Goal: Task Accomplishment & Management: Manage account settings

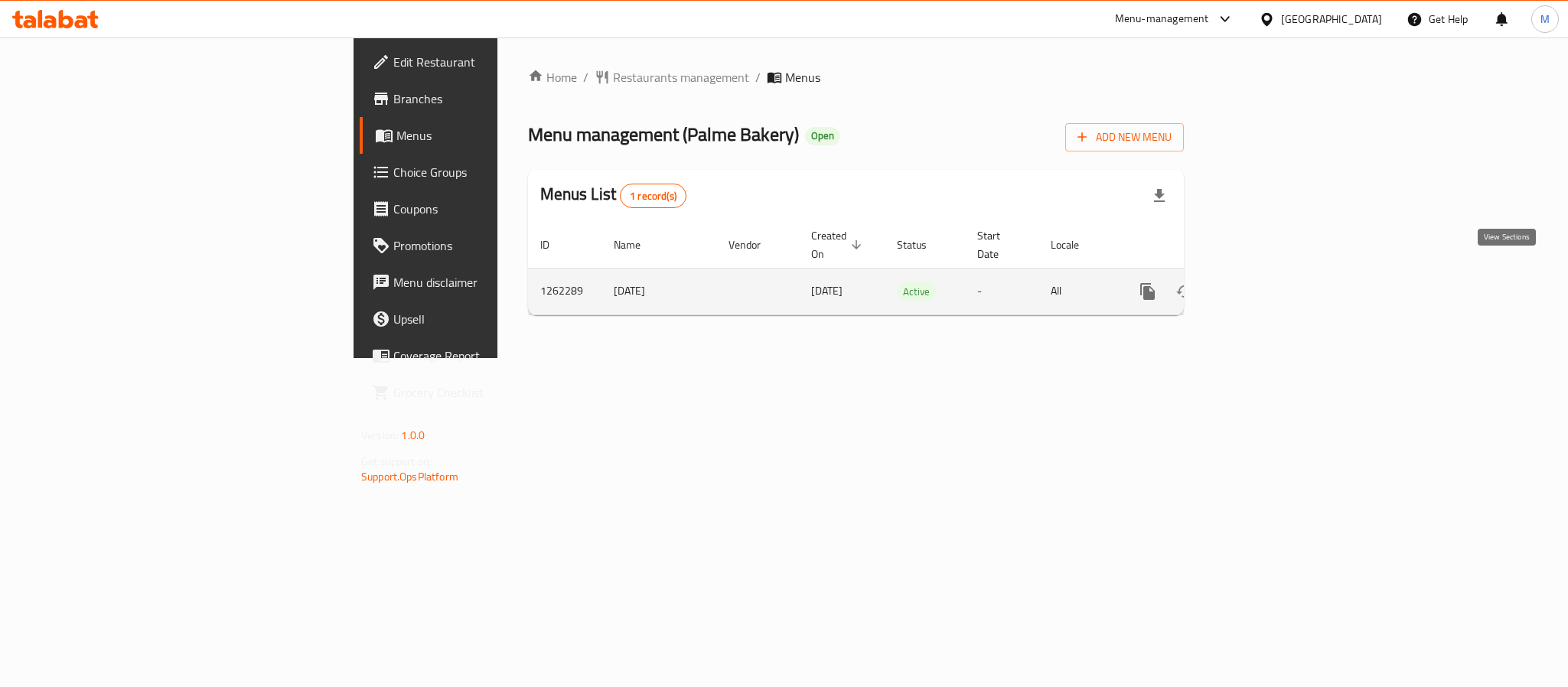
click at [1267, 282] on icon "enhanced table" at bounding box center [1258, 292] width 19 height 19
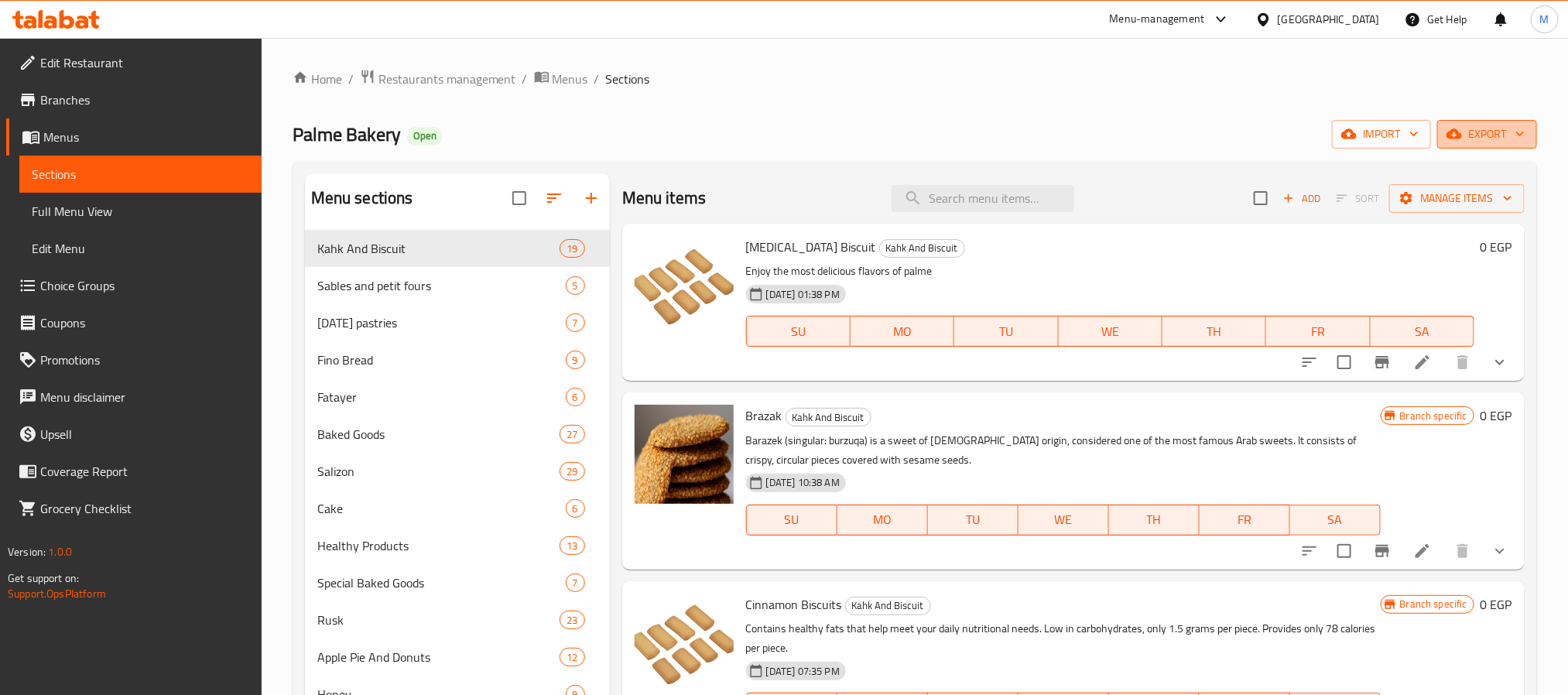
click at [1463, 142] on span "export" at bounding box center [1487, 134] width 75 height 20
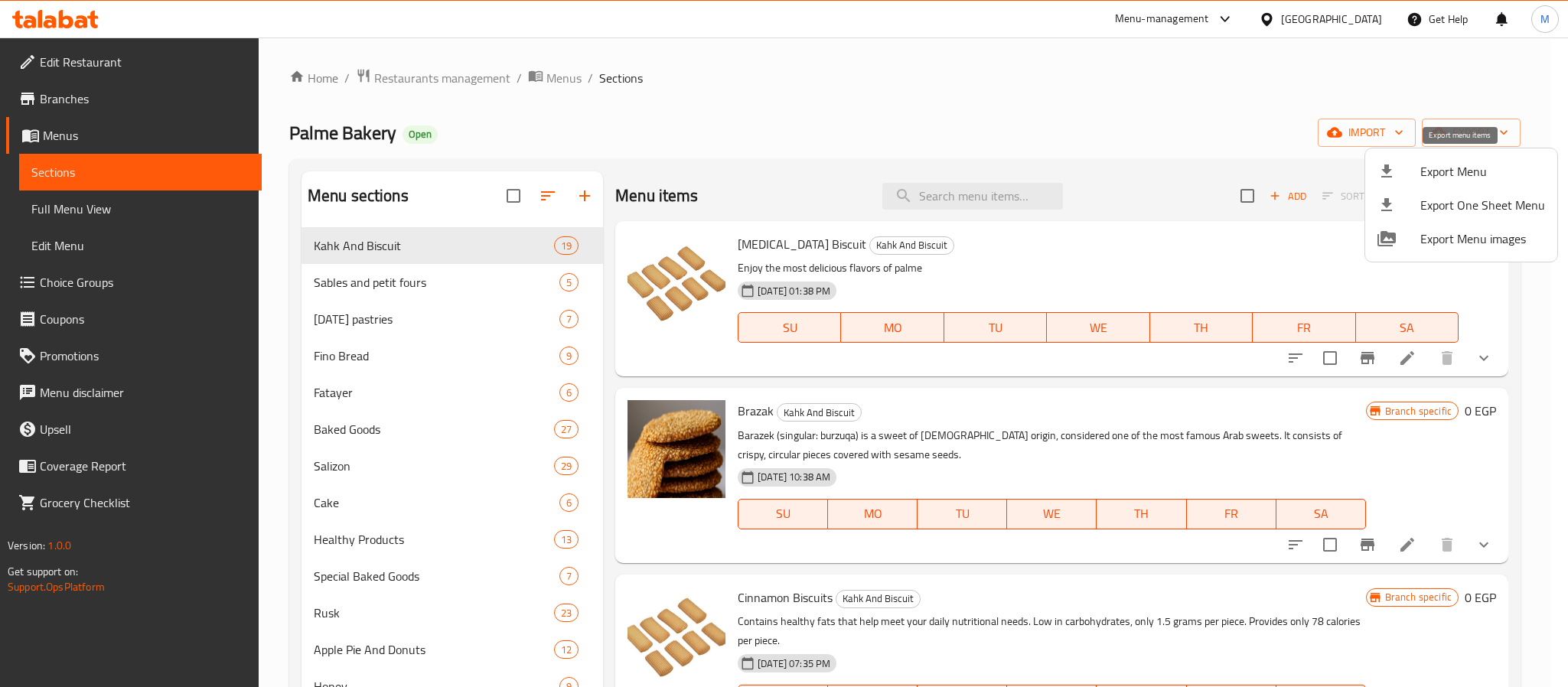
click at [1435, 170] on span "Export Menu" at bounding box center [1482, 171] width 125 height 19
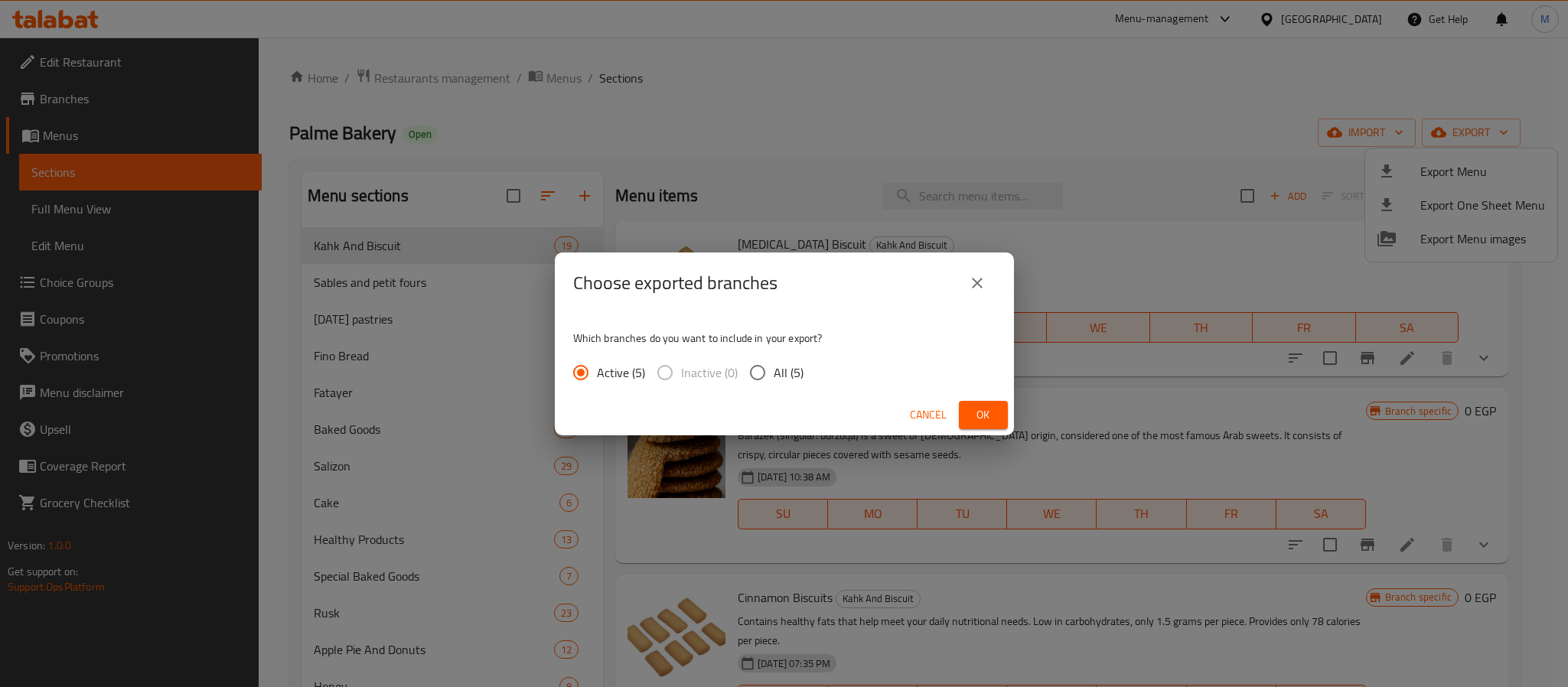
click at [781, 356] on label "All (5)" at bounding box center [773, 372] width 62 height 32
click at [773, 356] on input "All (5)" at bounding box center [757, 372] width 32 height 32
radio input "true"
click at [966, 402] on button "Ok" at bounding box center [983, 415] width 49 height 28
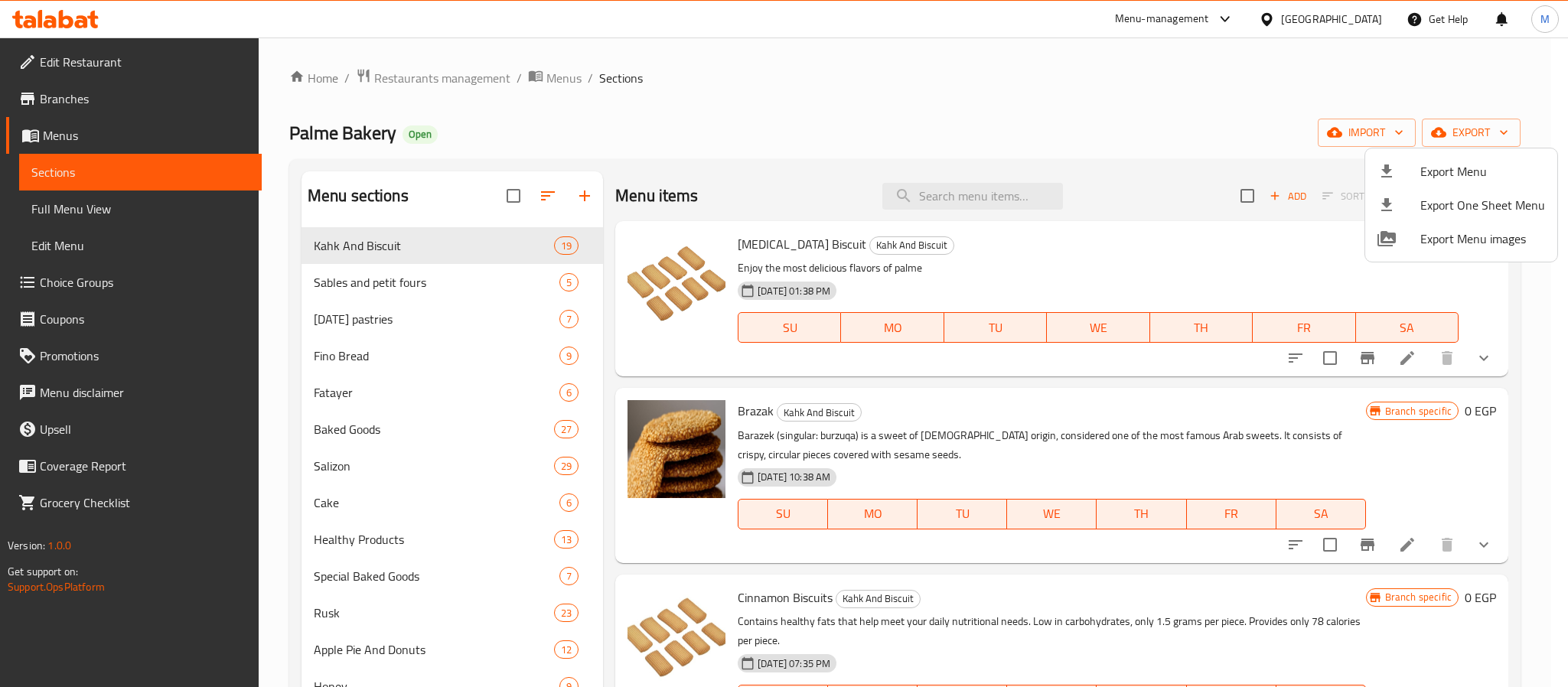
click at [944, 200] on div at bounding box center [784, 343] width 1568 height 687
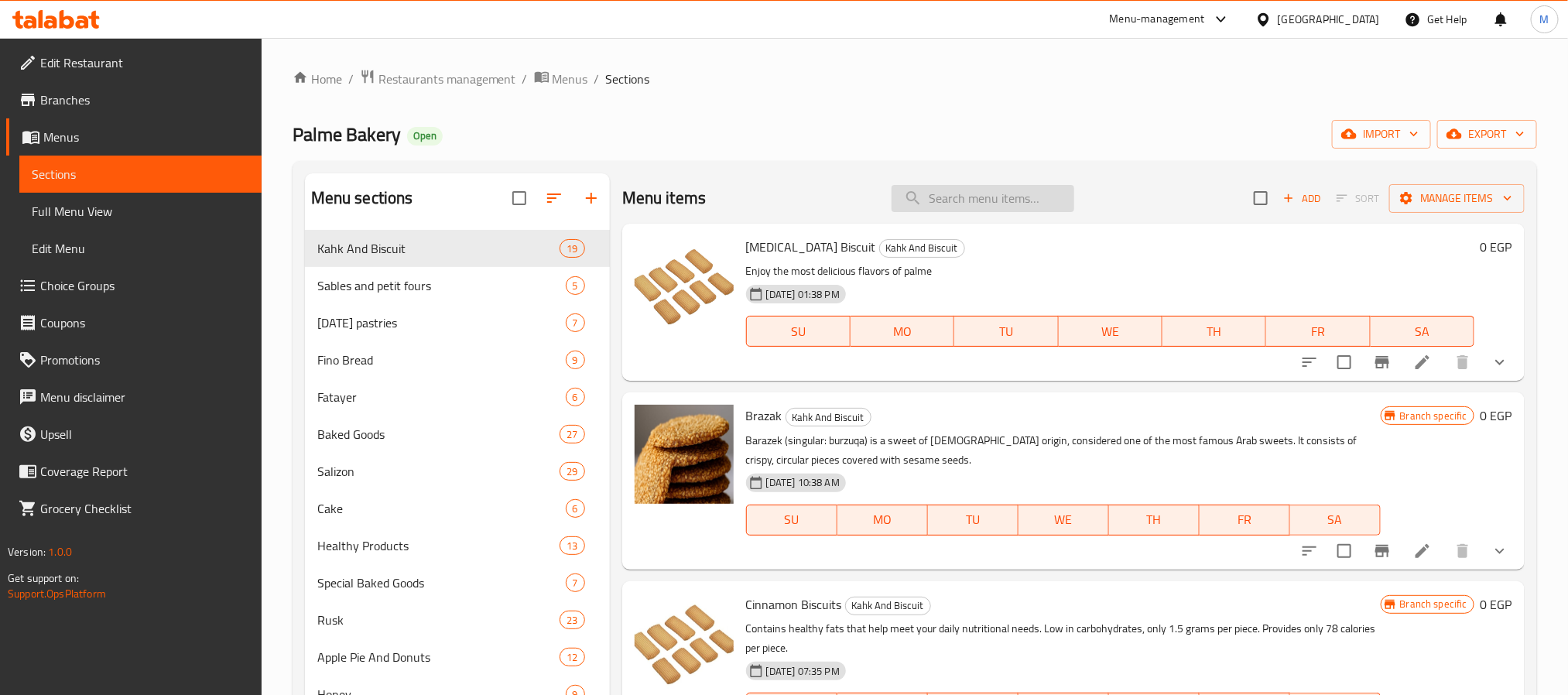
click at [955, 202] on input "search" at bounding box center [983, 198] width 183 height 27
paste input "برتقال"
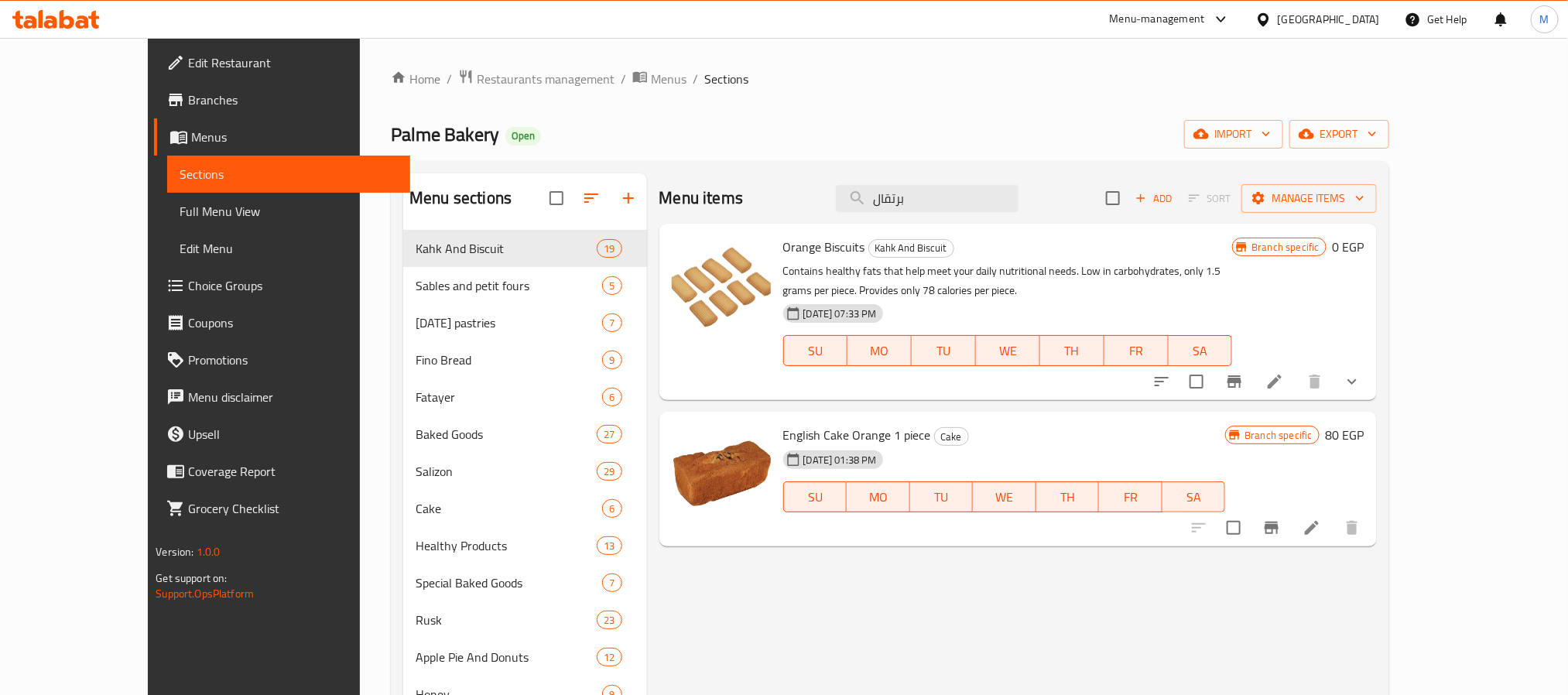
type input "برتقال"
click at [1370, 381] on button "show more" at bounding box center [1352, 381] width 37 height 37
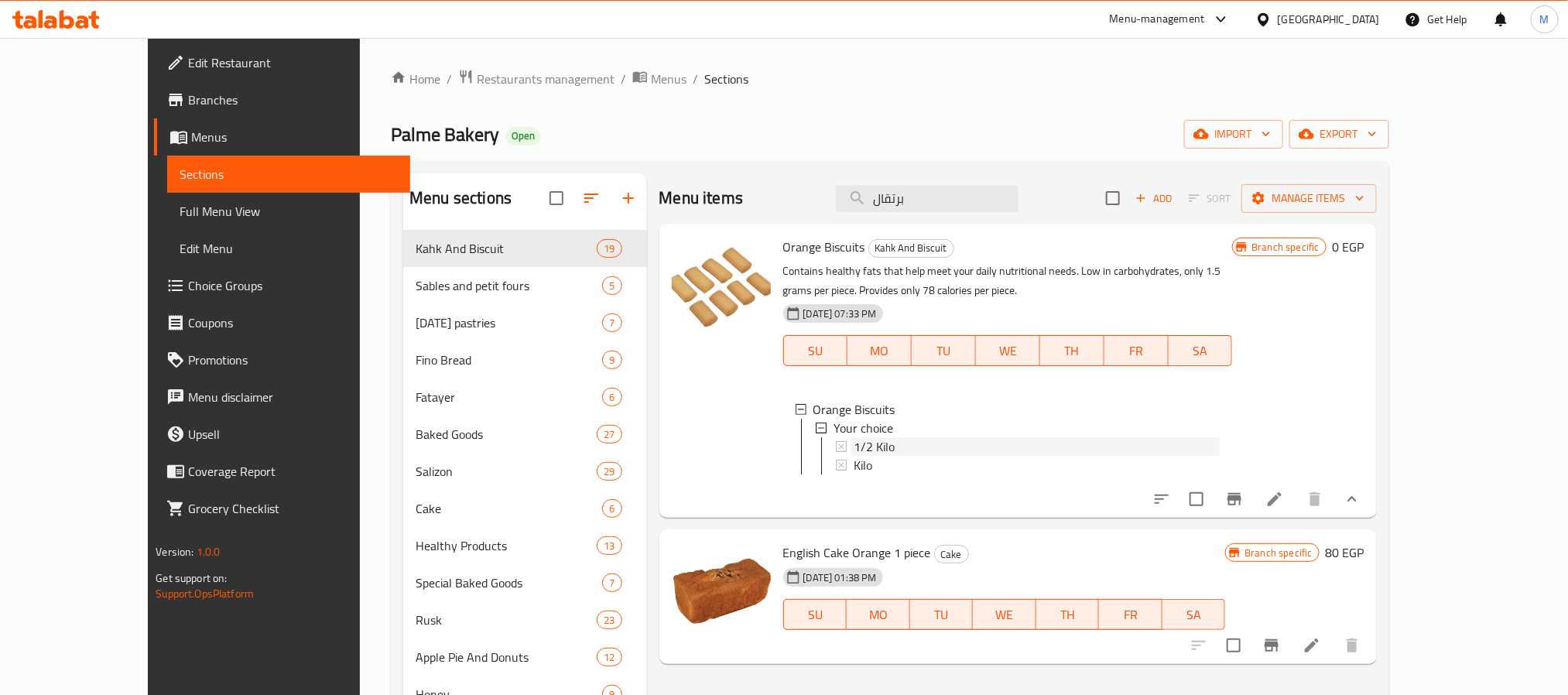
click at [930, 444] on div "1/2 Kilo" at bounding box center [1037, 447] width 367 height 19
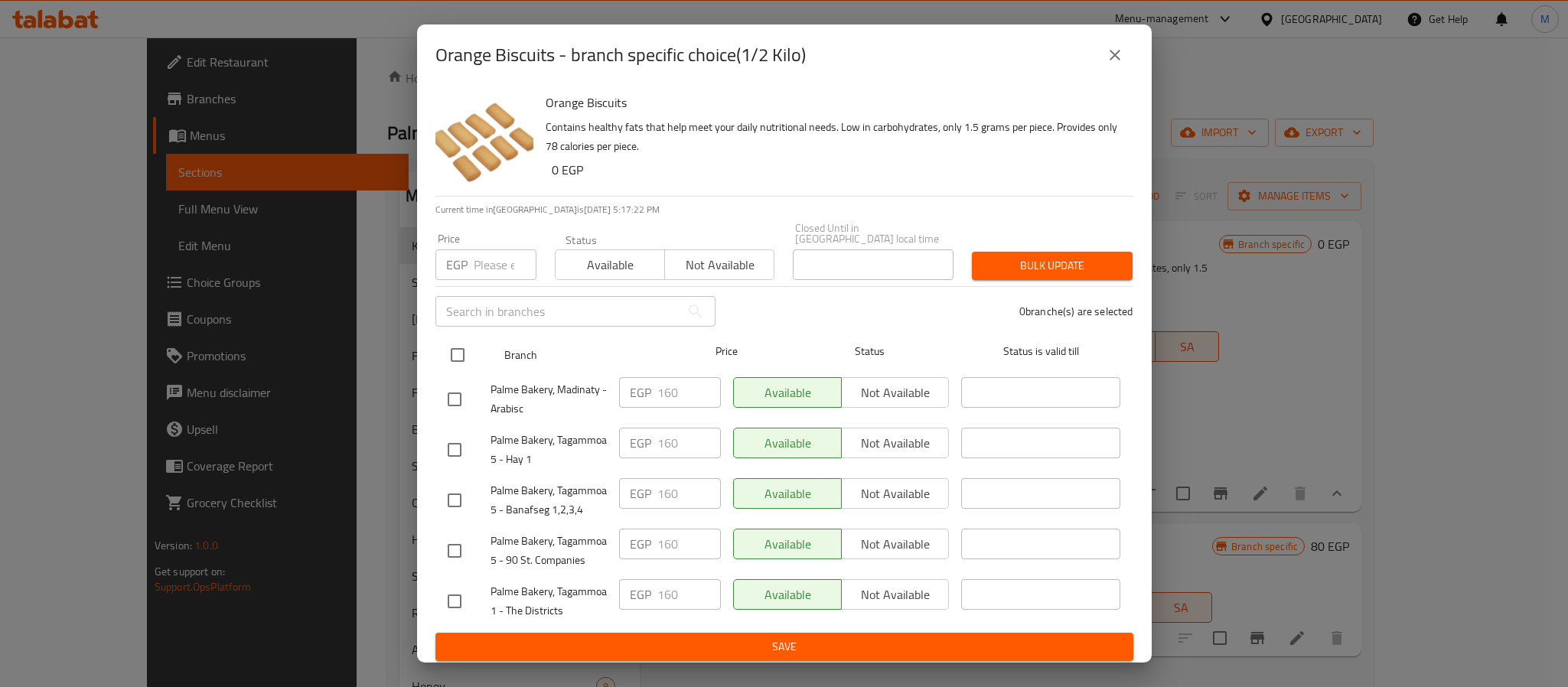
click at [458, 349] on input "checkbox" at bounding box center [457, 355] width 32 height 32
checkbox input "true"
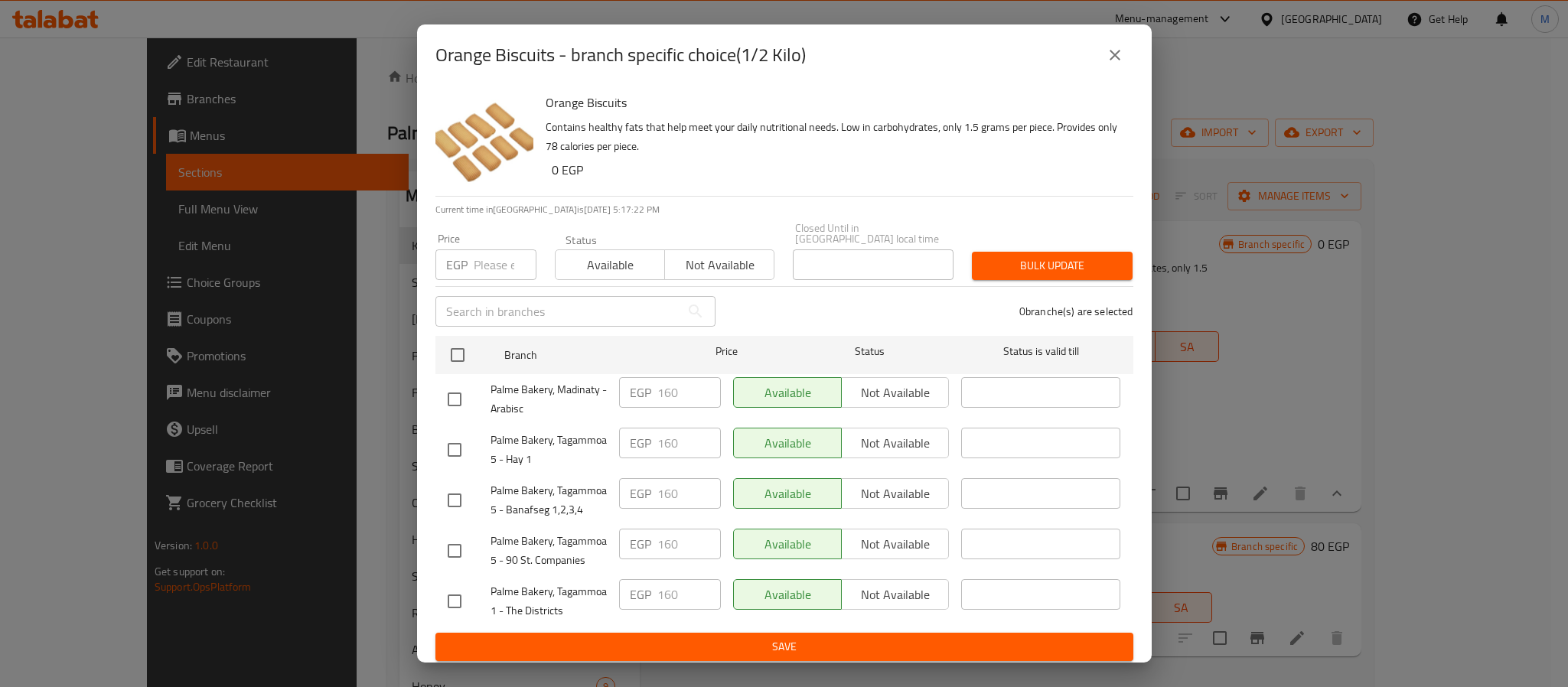
checkbox input "true"
click at [494, 266] on input "number" at bounding box center [505, 265] width 63 height 30
type input "180"
click at [1044, 256] on span "Bulk update" at bounding box center [1051, 265] width 136 height 19
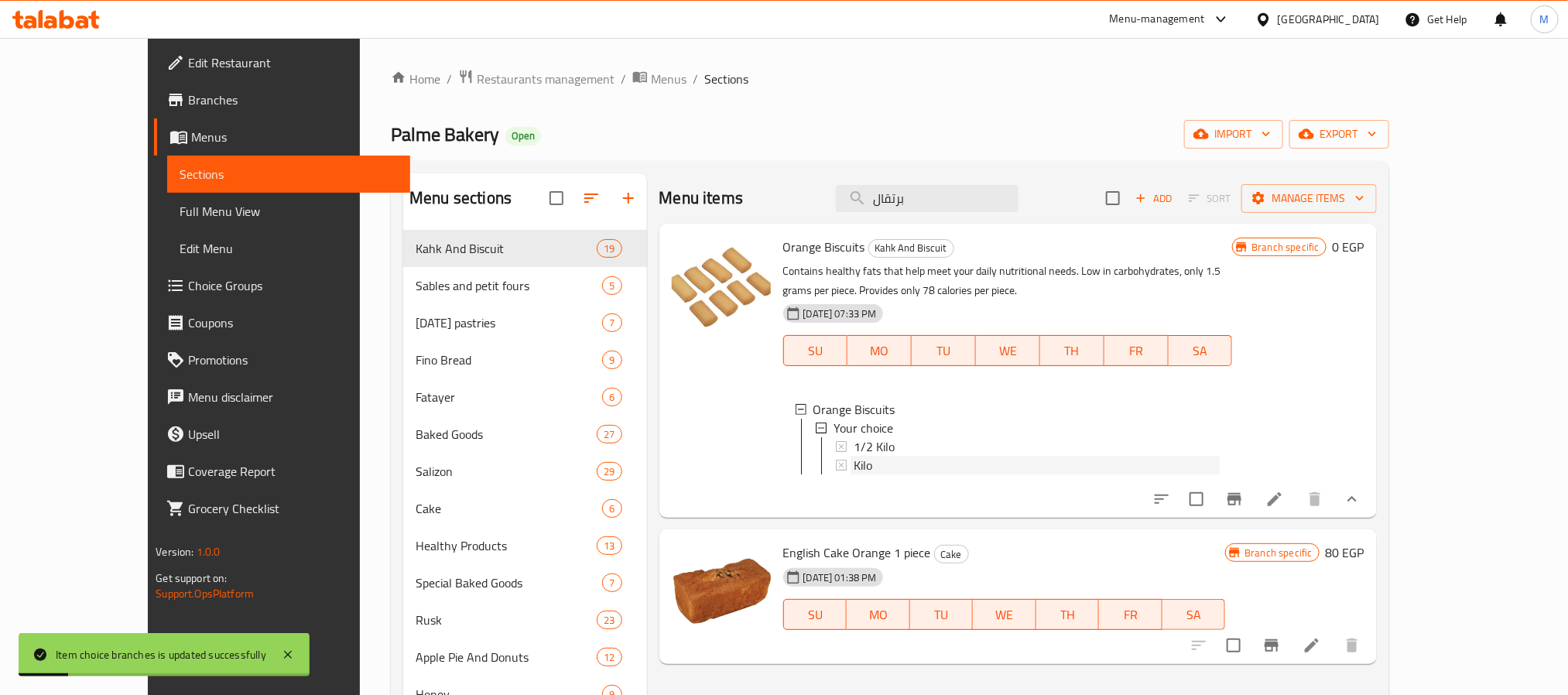
click at [854, 460] on span "Kilo" at bounding box center [864, 465] width 19 height 19
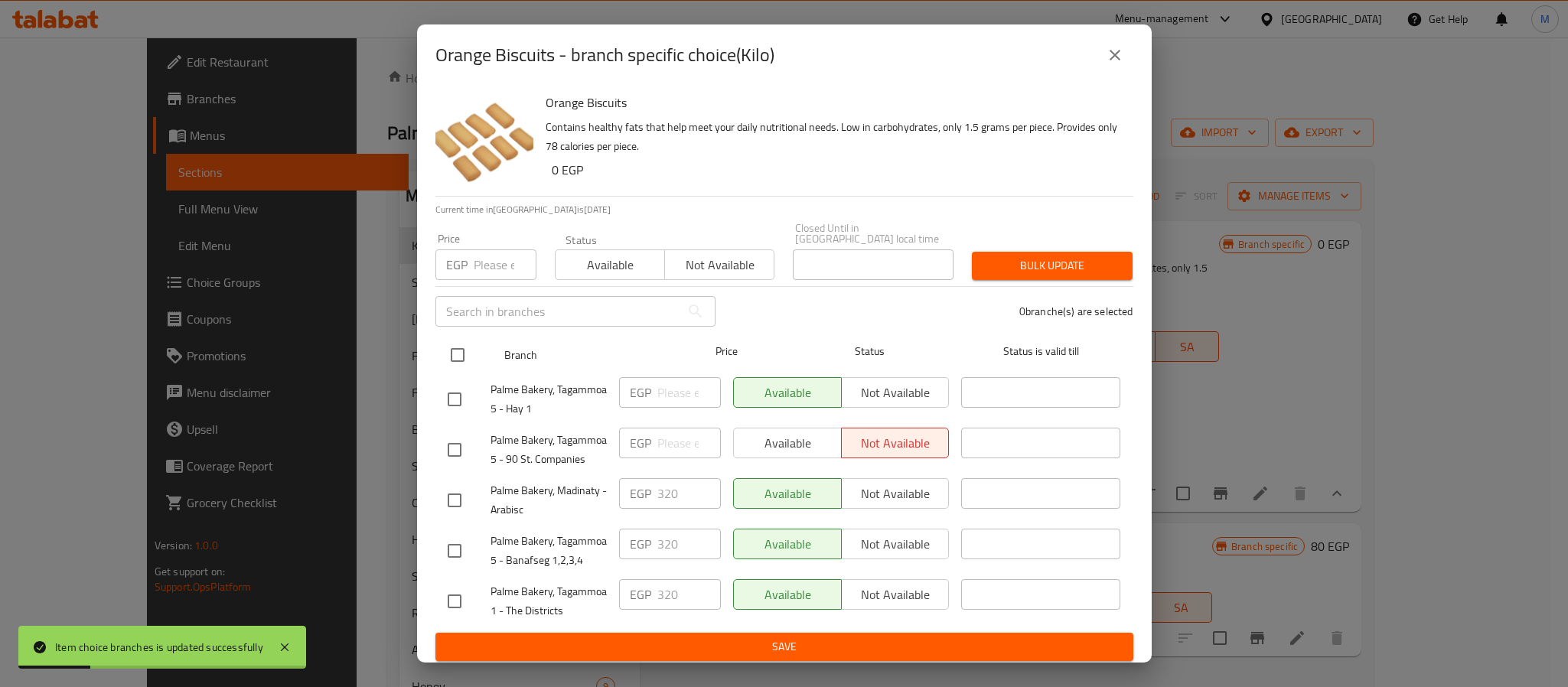
click at [453, 346] on input "checkbox" at bounding box center [457, 355] width 32 height 32
checkbox input "true"
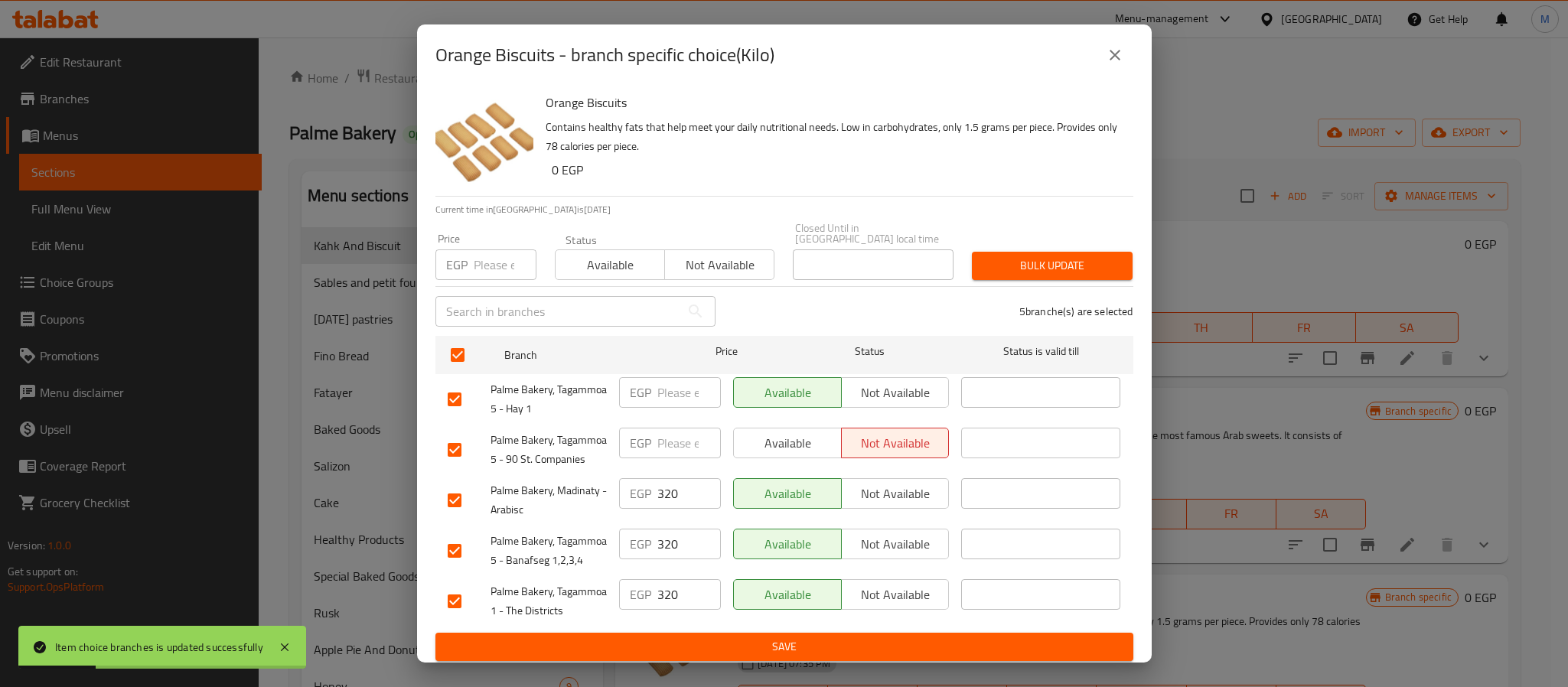
checkbox input "true"
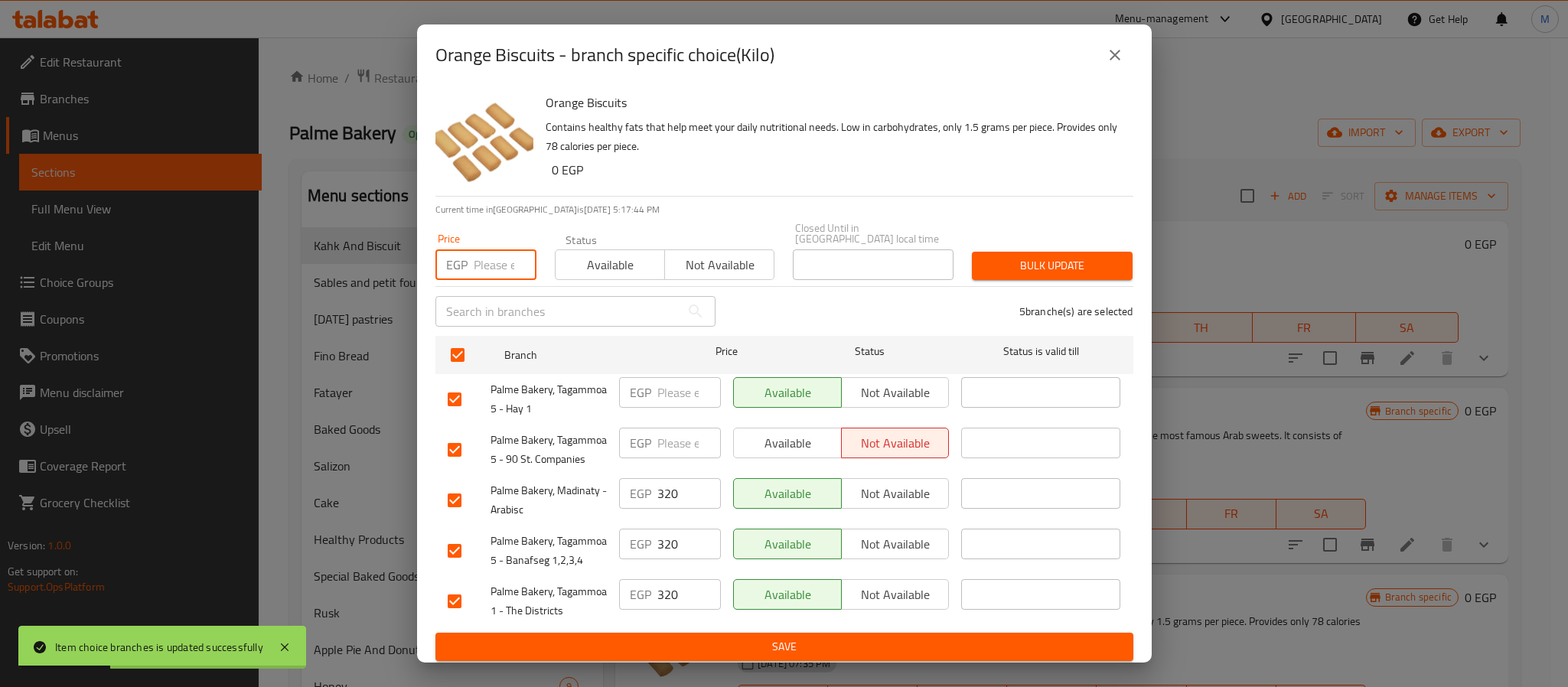
click at [489, 264] on input "number" at bounding box center [505, 265] width 63 height 30
type input "360"
click at [1022, 256] on span "Bulk update" at bounding box center [1051, 265] width 136 height 19
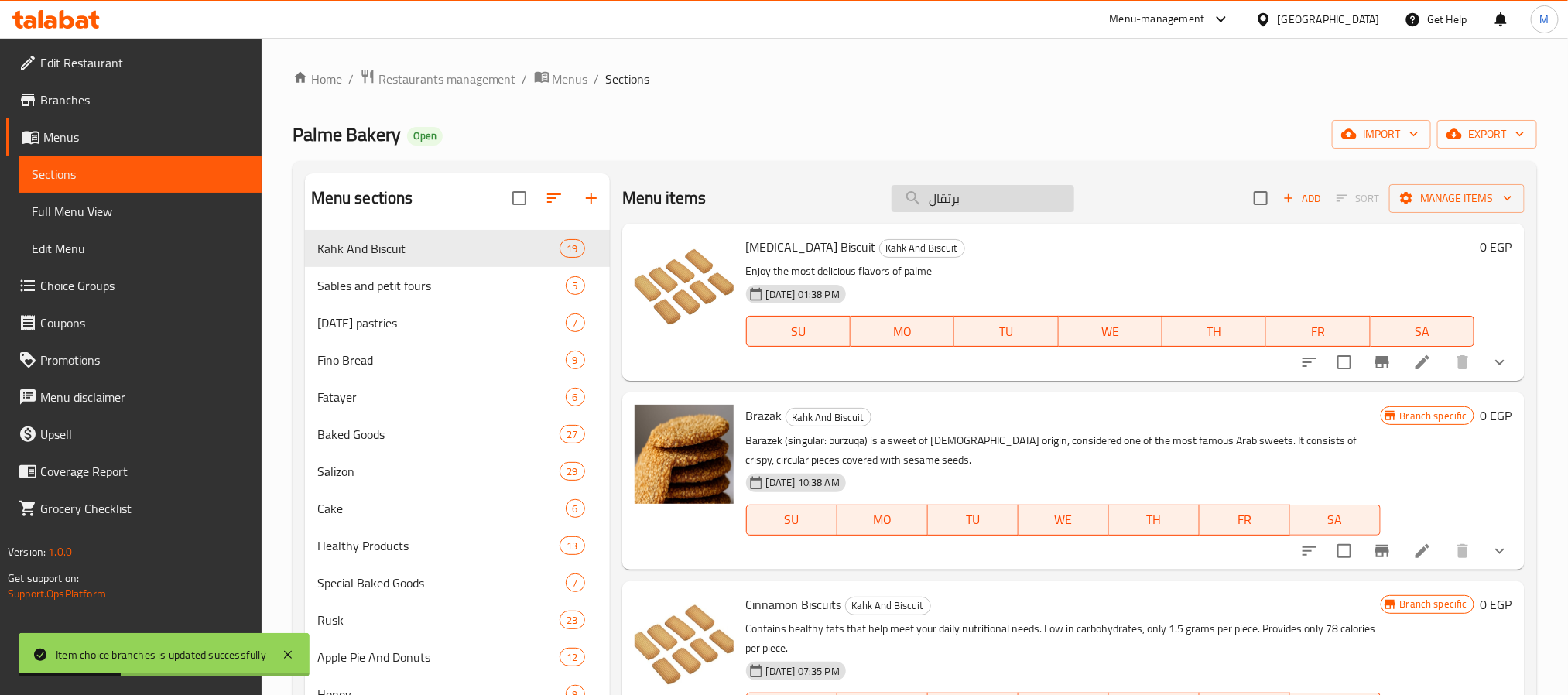
click at [986, 208] on input "برتقال" at bounding box center [983, 198] width 183 height 27
paste input "لوكس"
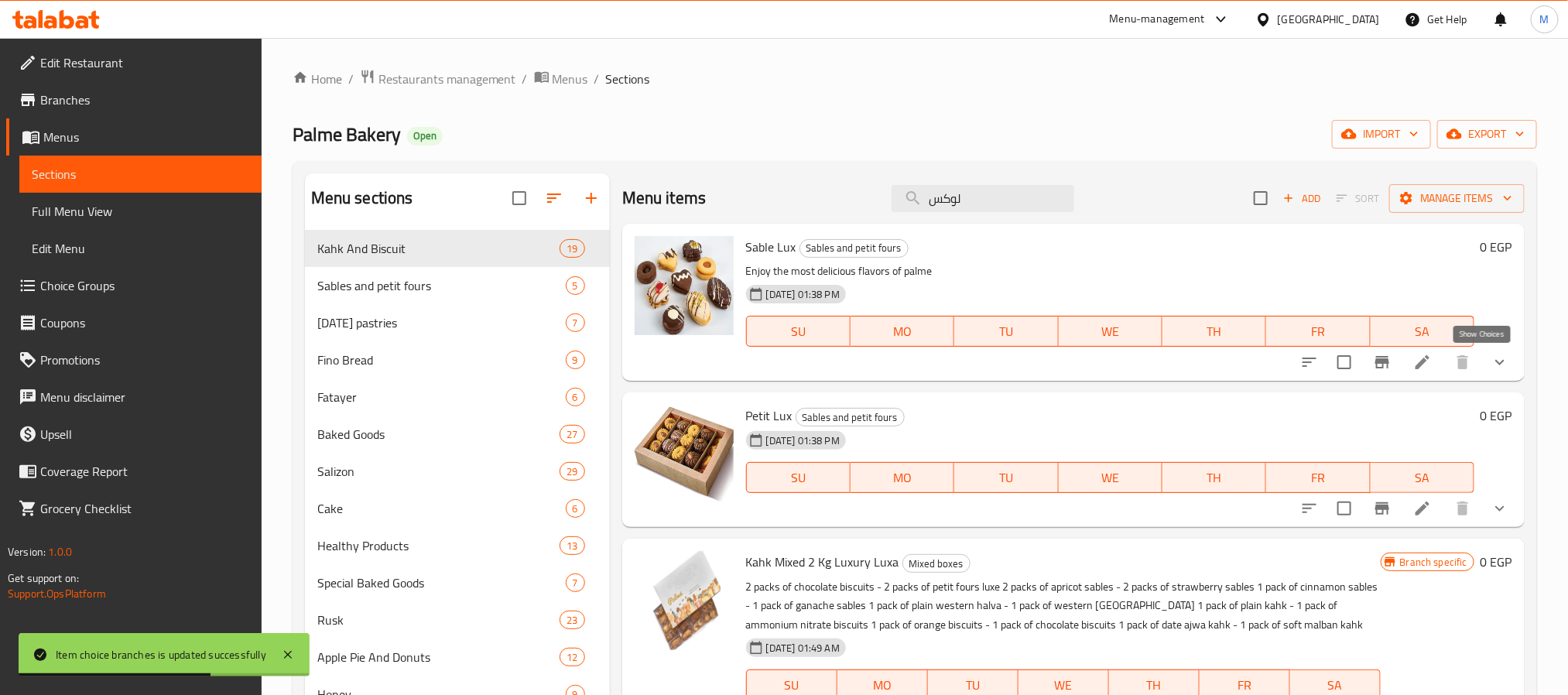
type input "لوكس"
click at [1491, 360] on icon "show more" at bounding box center [1500, 362] width 19 height 19
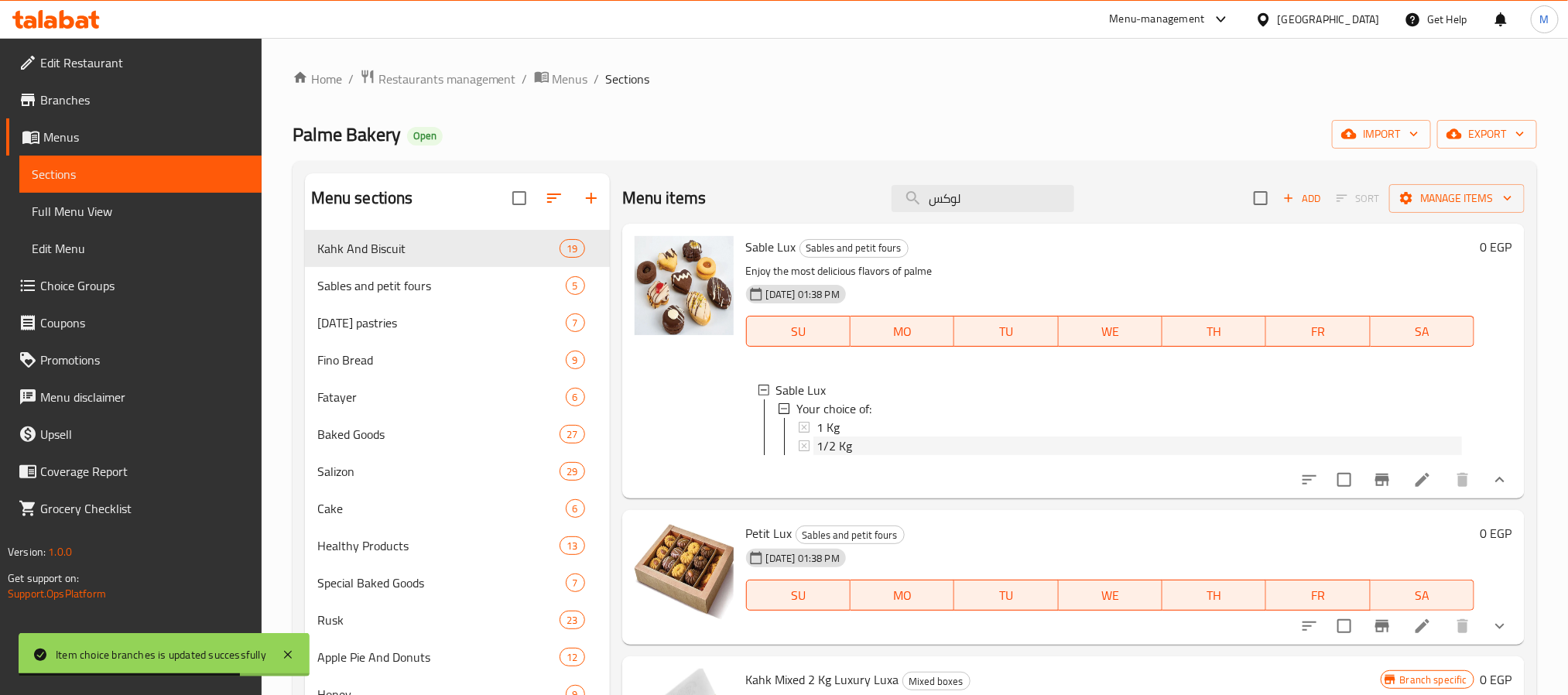
click at [887, 446] on div "1/2 Kg" at bounding box center [1139, 446] width 645 height 19
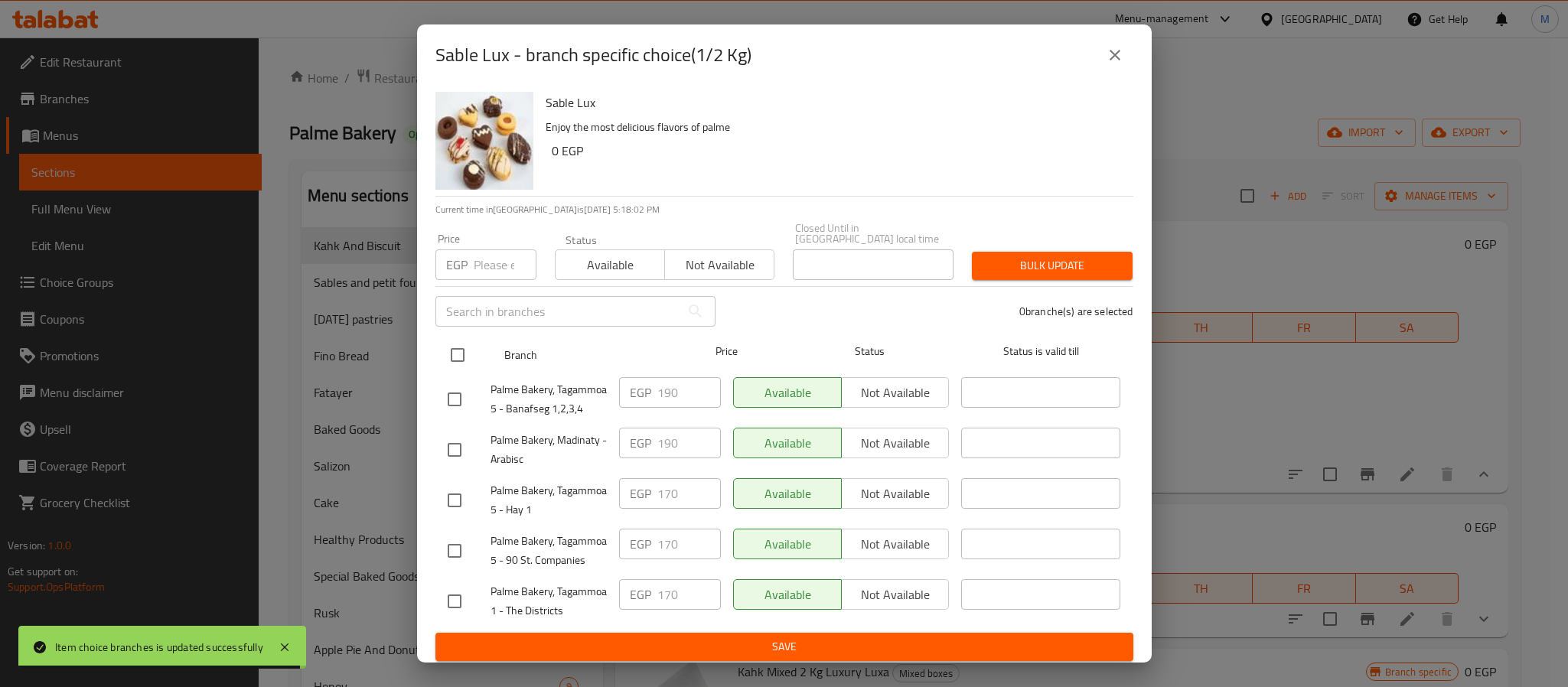
click at [453, 356] on input "checkbox" at bounding box center [457, 355] width 32 height 32
checkbox input "true"
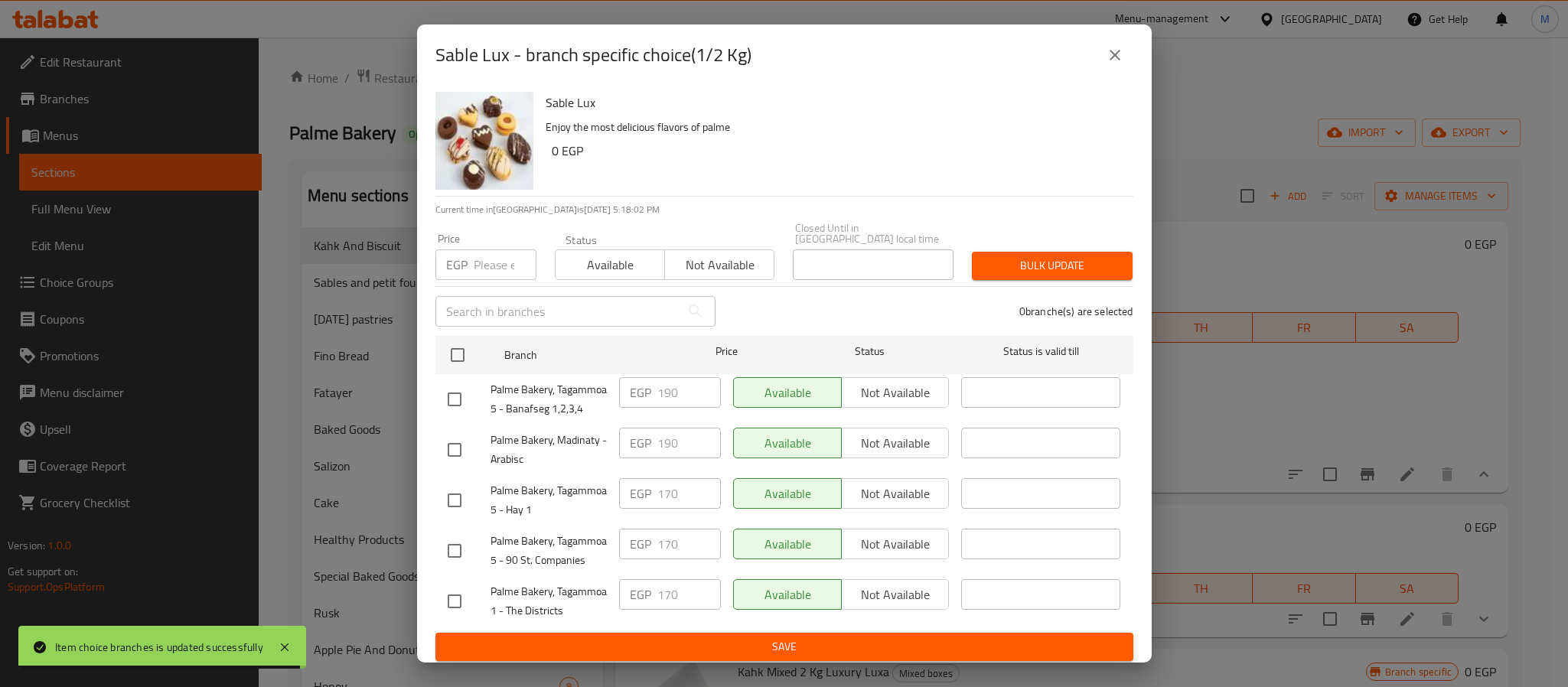
checkbox input "true"
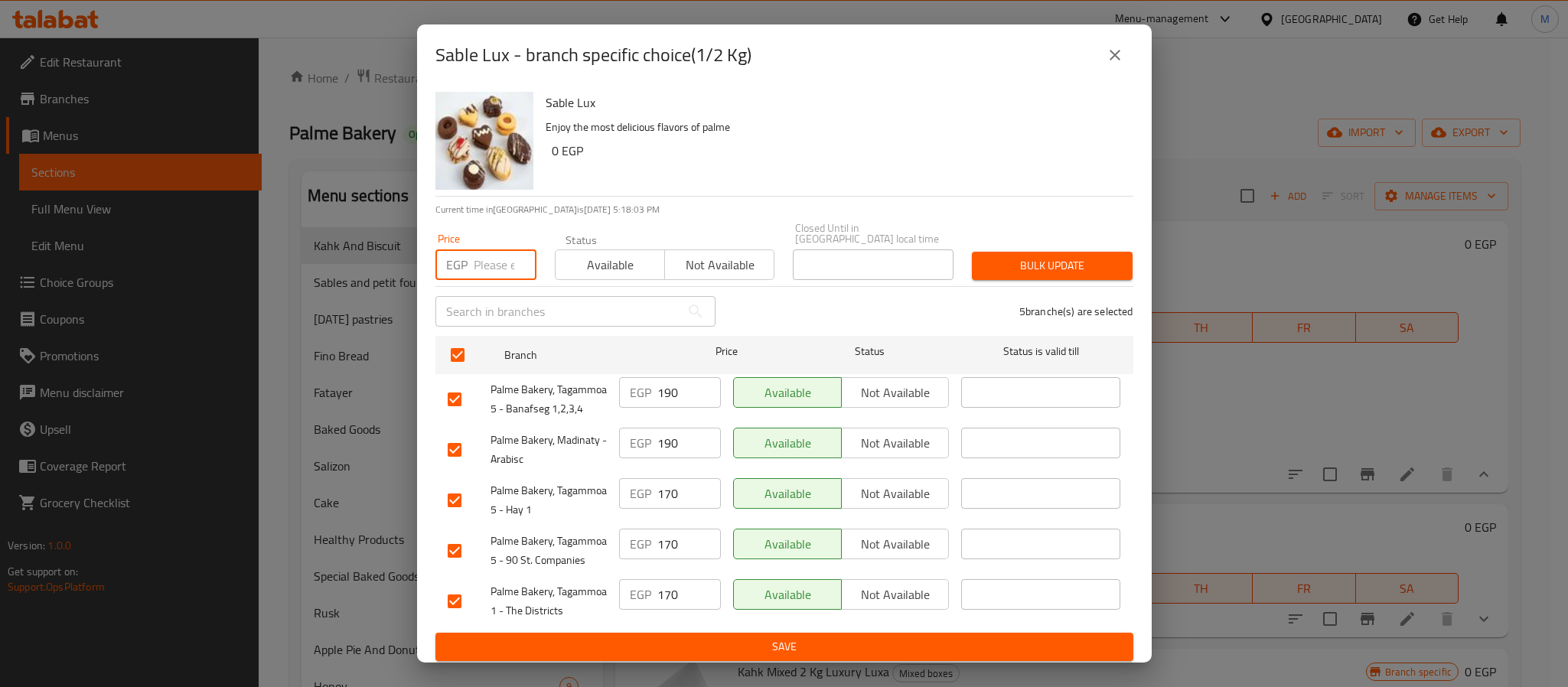
click at [491, 258] on input "number" at bounding box center [505, 265] width 63 height 30
click at [1109, 58] on icon "close" at bounding box center [1115, 55] width 19 height 19
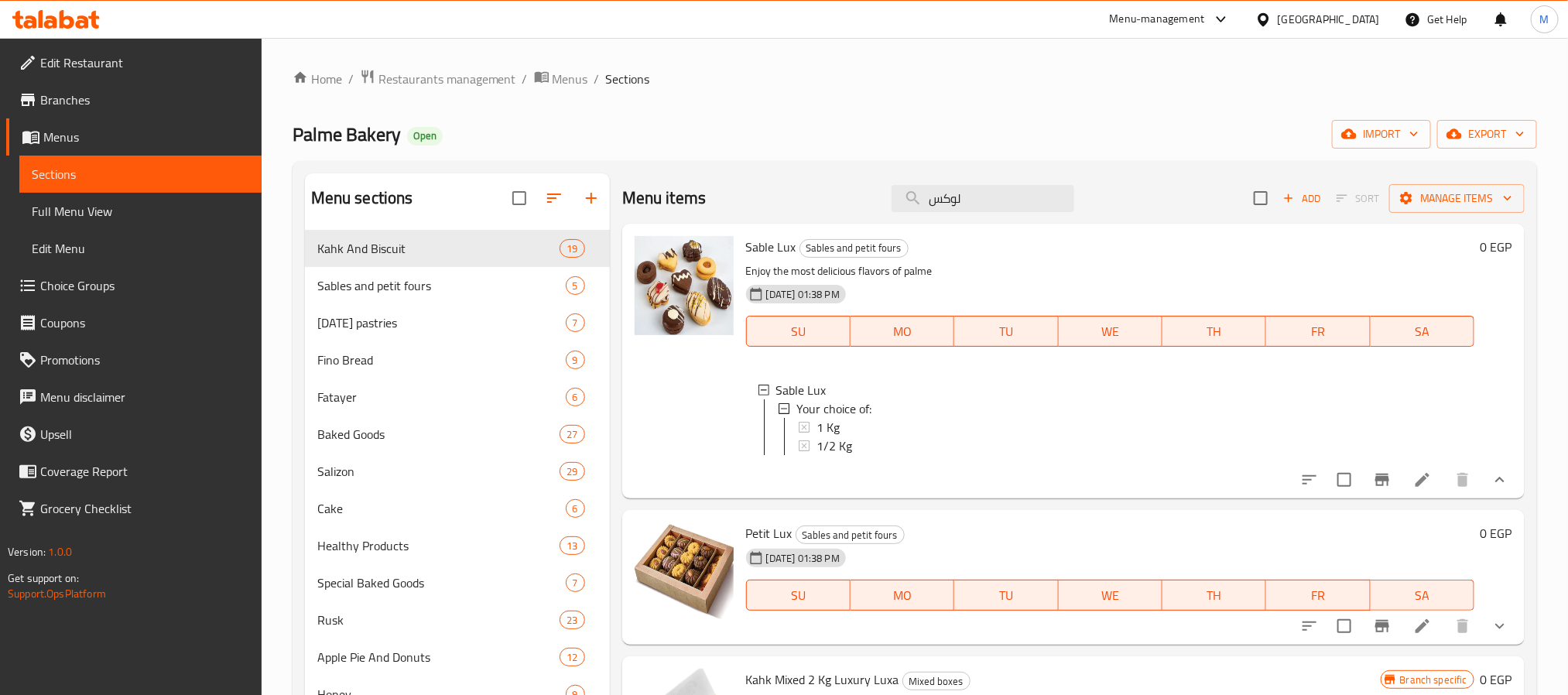
click at [855, 445] on div "1/2 Kg" at bounding box center [1139, 446] width 645 height 19
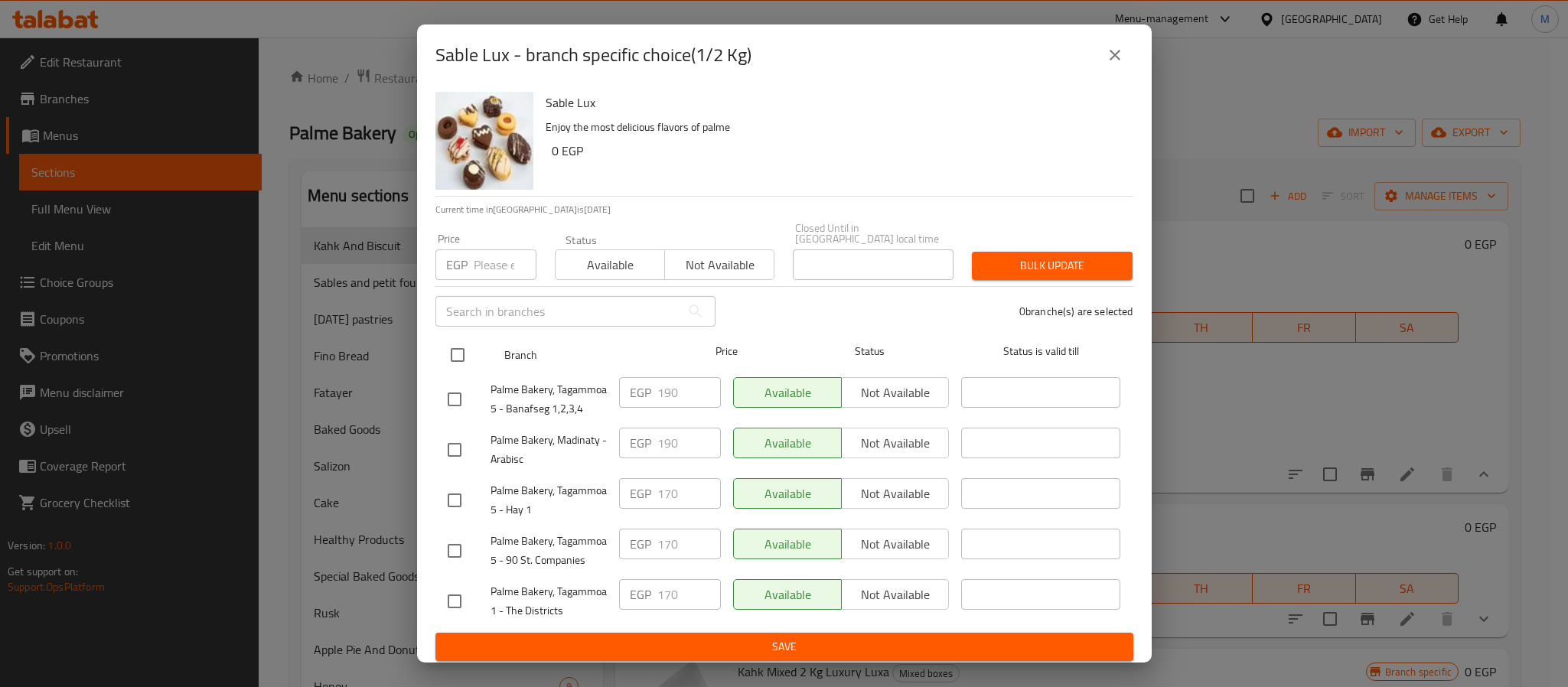
click at [461, 347] on input "checkbox" at bounding box center [457, 355] width 32 height 32
checkbox input "true"
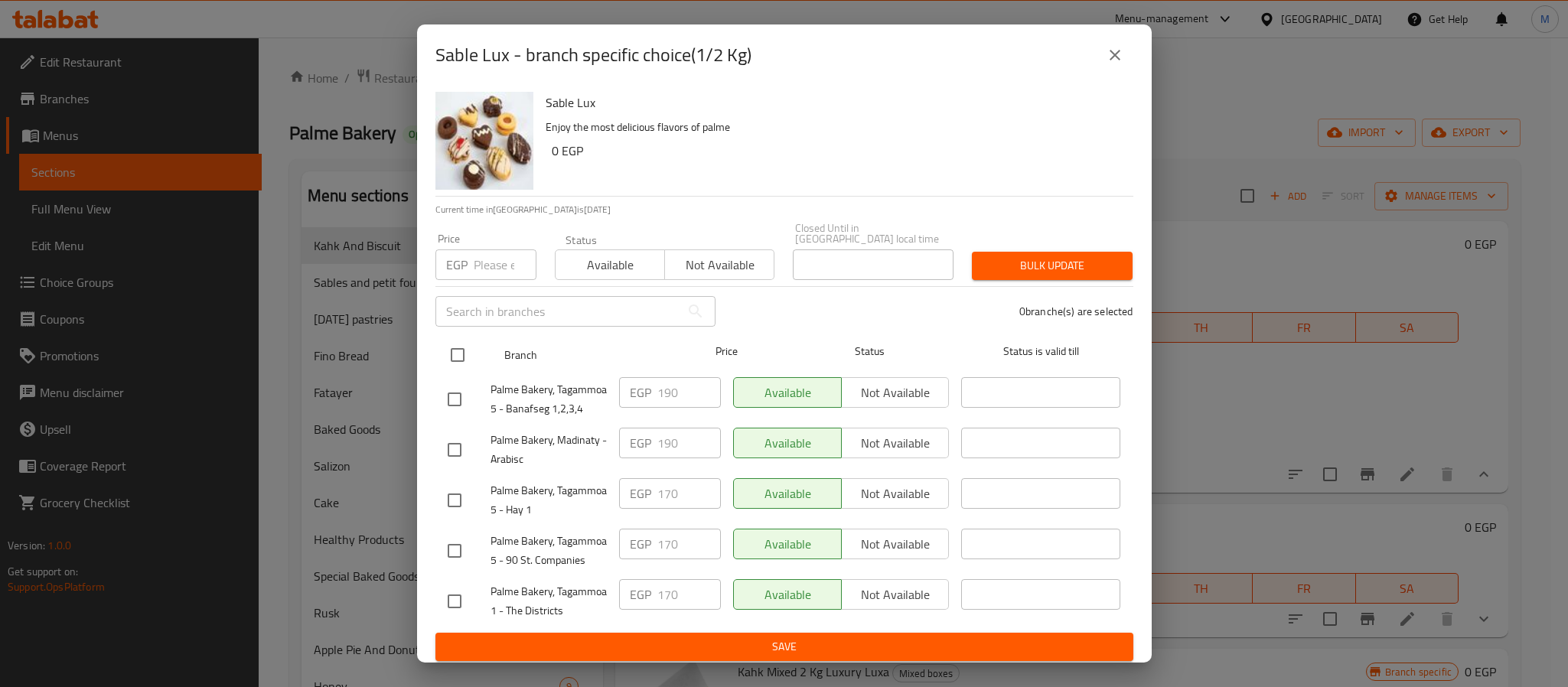
checkbox input "true"
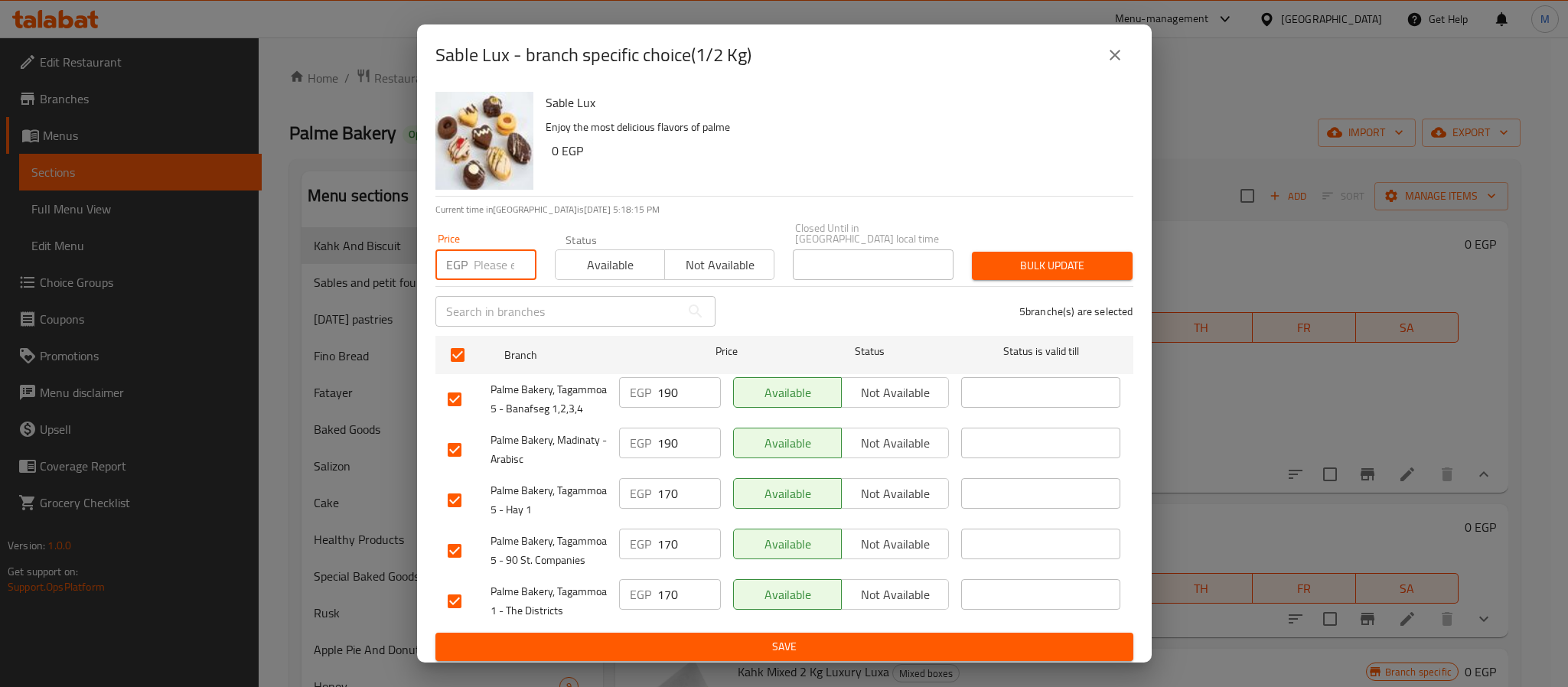
click at [501, 254] on input "number" at bounding box center [505, 265] width 63 height 30
type input "190"
click at [1033, 259] on span "Bulk update" at bounding box center [1051, 265] width 136 height 19
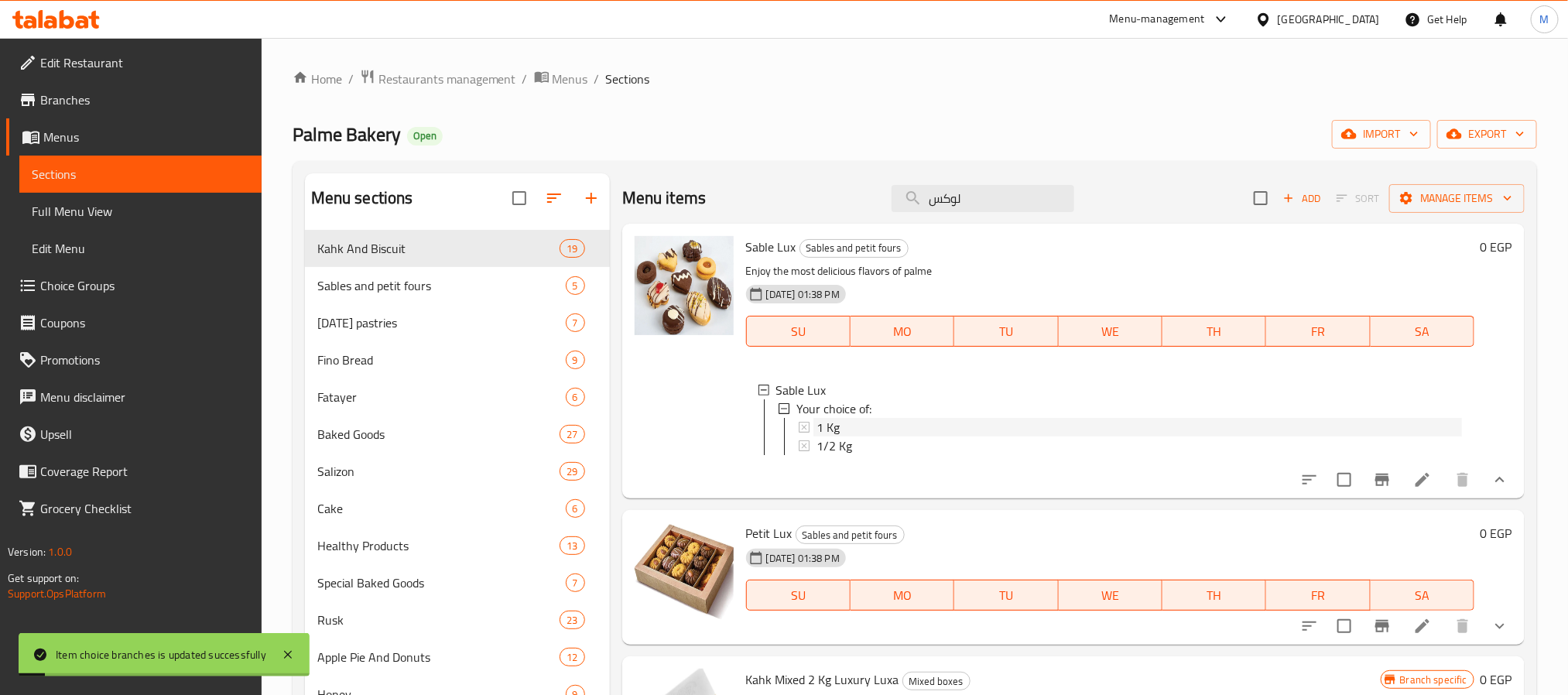
click at [868, 426] on div "1 Kg" at bounding box center [1139, 427] width 645 height 19
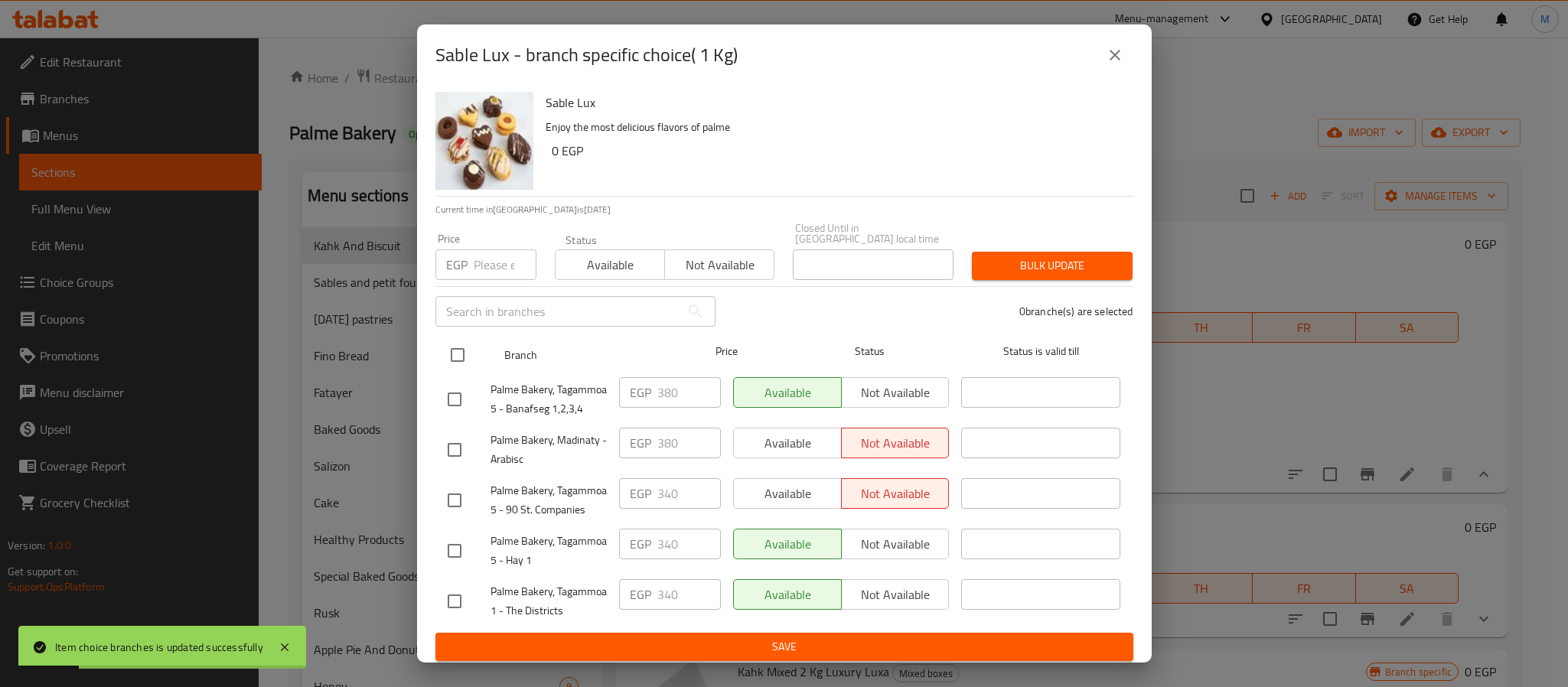
click at [453, 345] on input "checkbox" at bounding box center [457, 355] width 32 height 32
checkbox input "true"
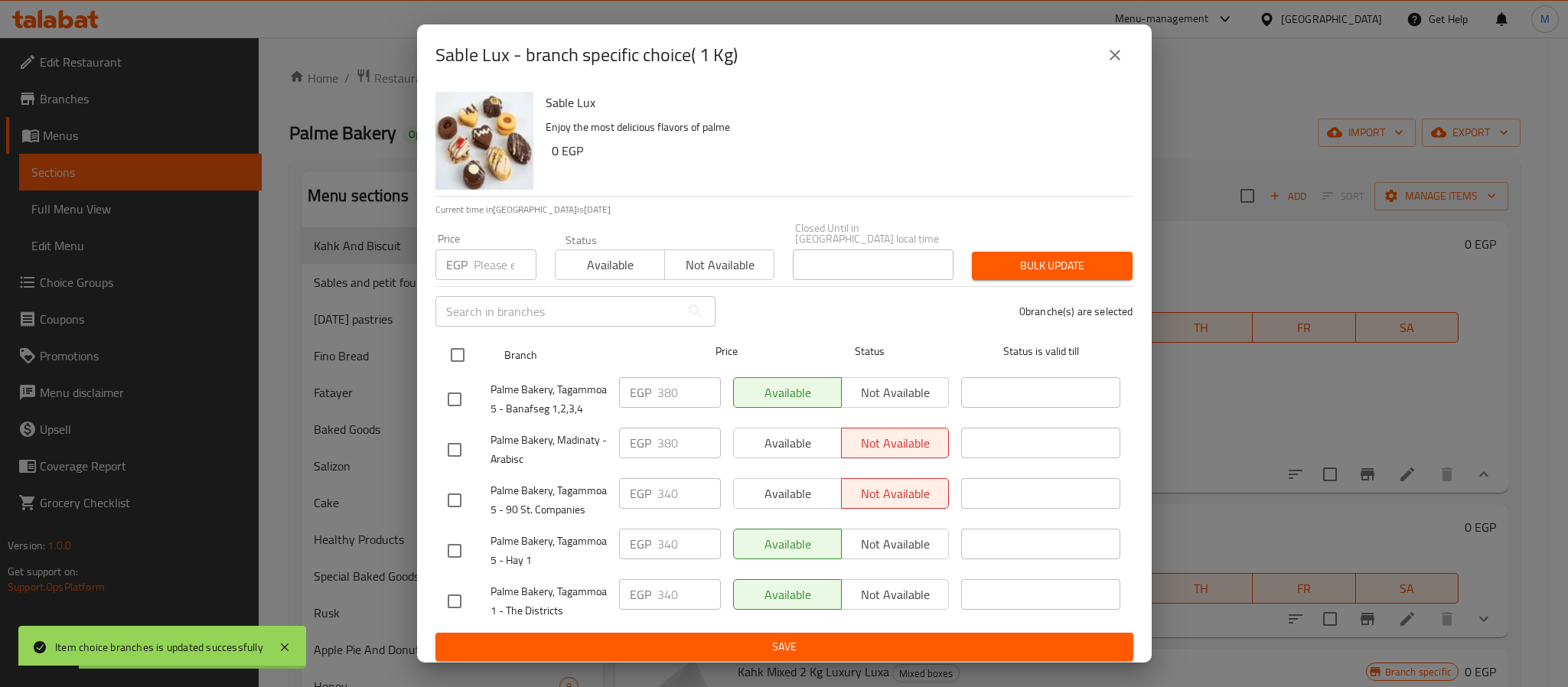
checkbox input "true"
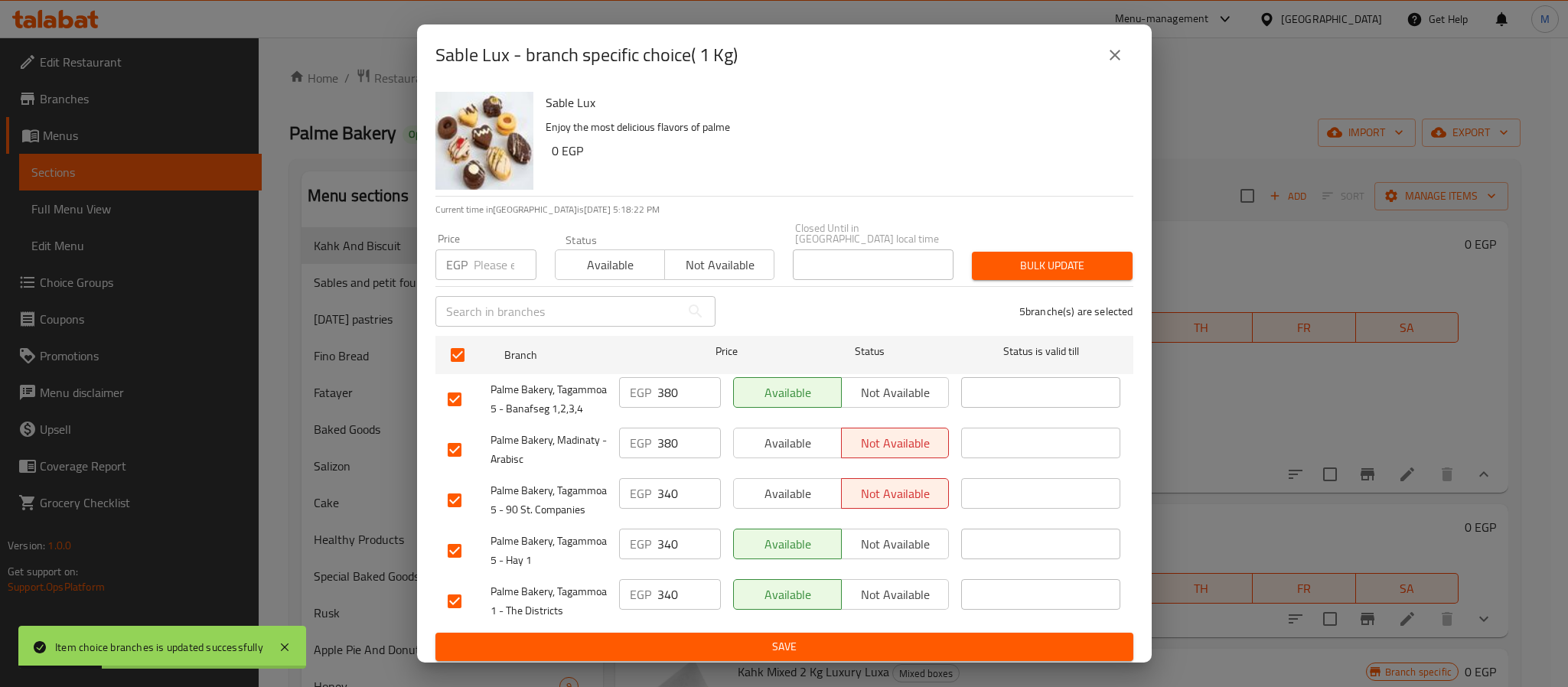
click at [493, 250] on input "number" at bounding box center [505, 265] width 63 height 30
type input "380"
click at [1018, 256] on span "Bulk update" at bounding box center [1051, 265] width 136 height 19
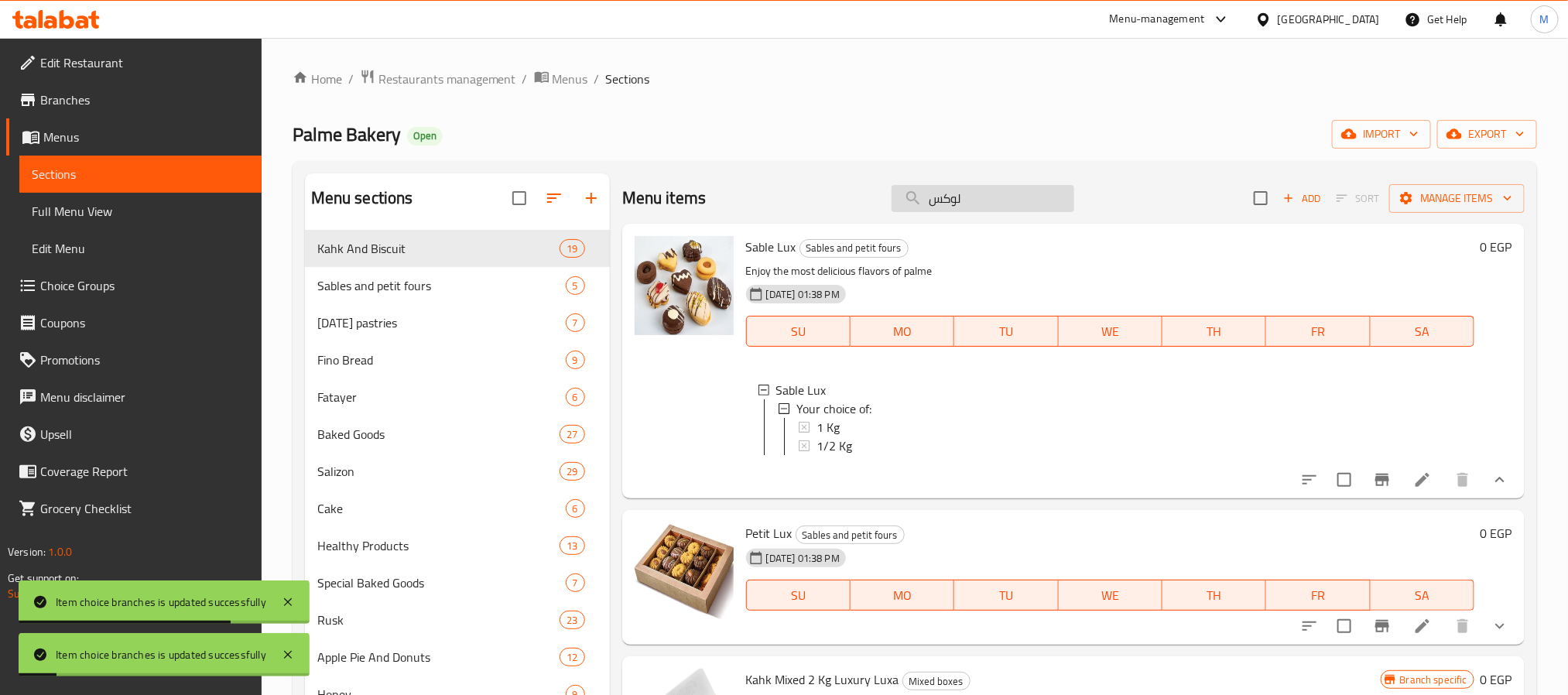
click at [976, 201] on input "لوكس" at bounding box center [983, 198] width 183 height 27
paste input "برازق"
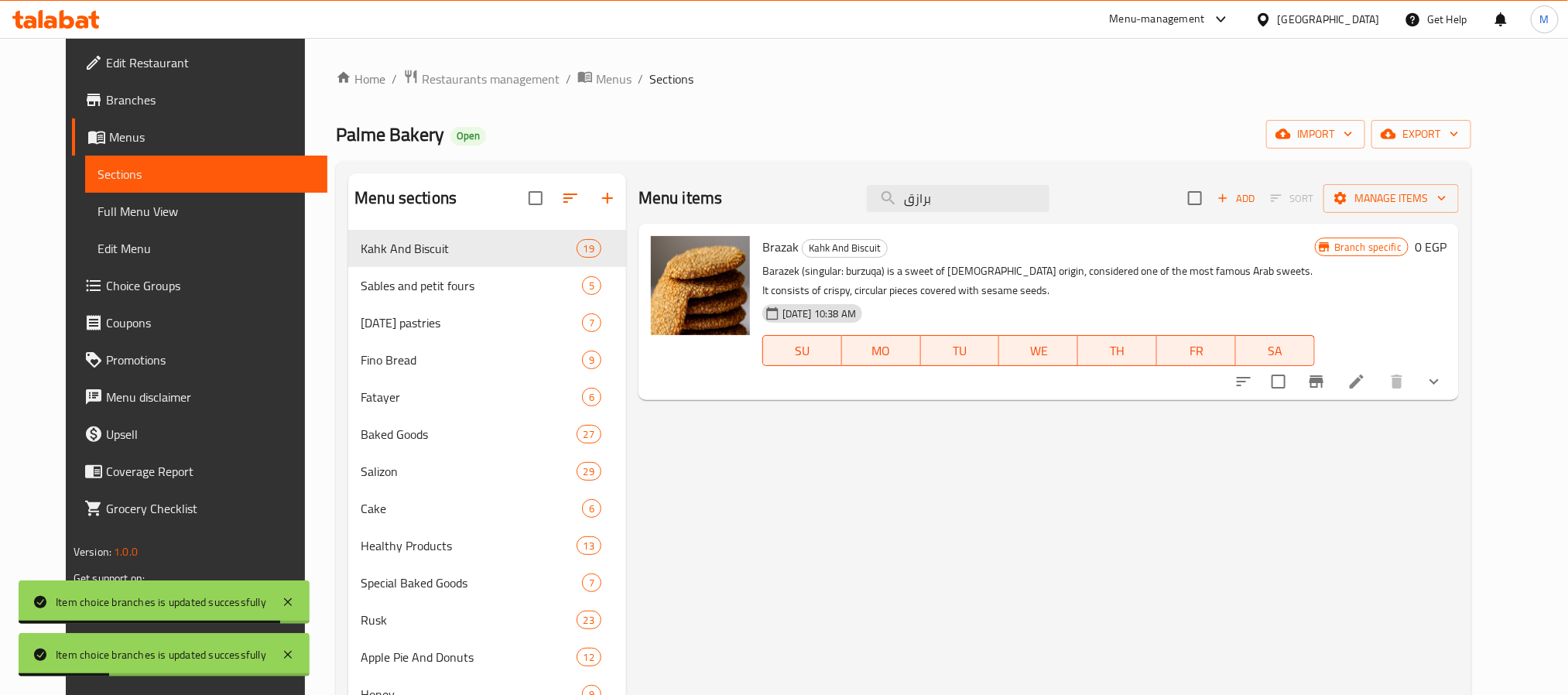
type input "برازق"
click at [1444, 384] on icon "show more" at bounding box center [1434, 382] width 19 height 19
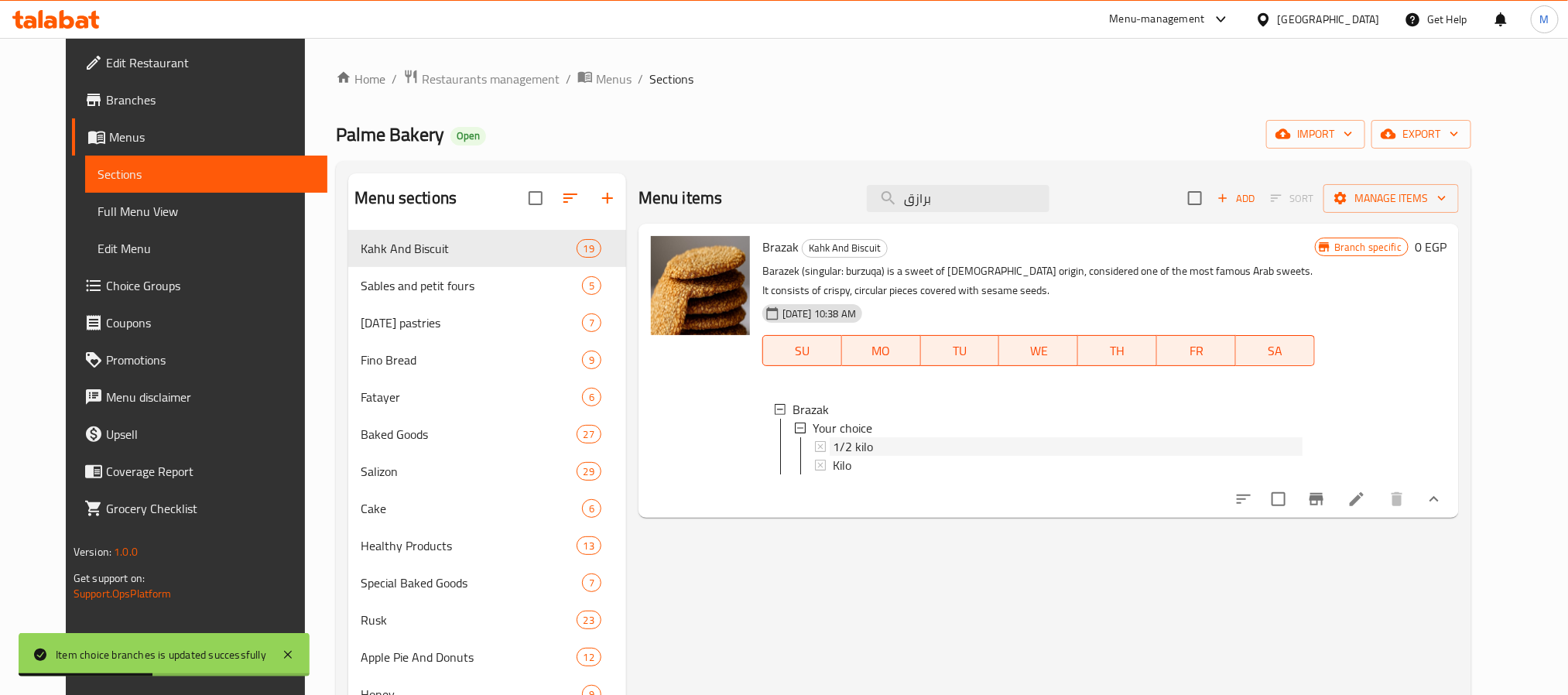
click at [848, 449] on span "1/2 kilo" at bounding box center [852, 447] width 40 height 19
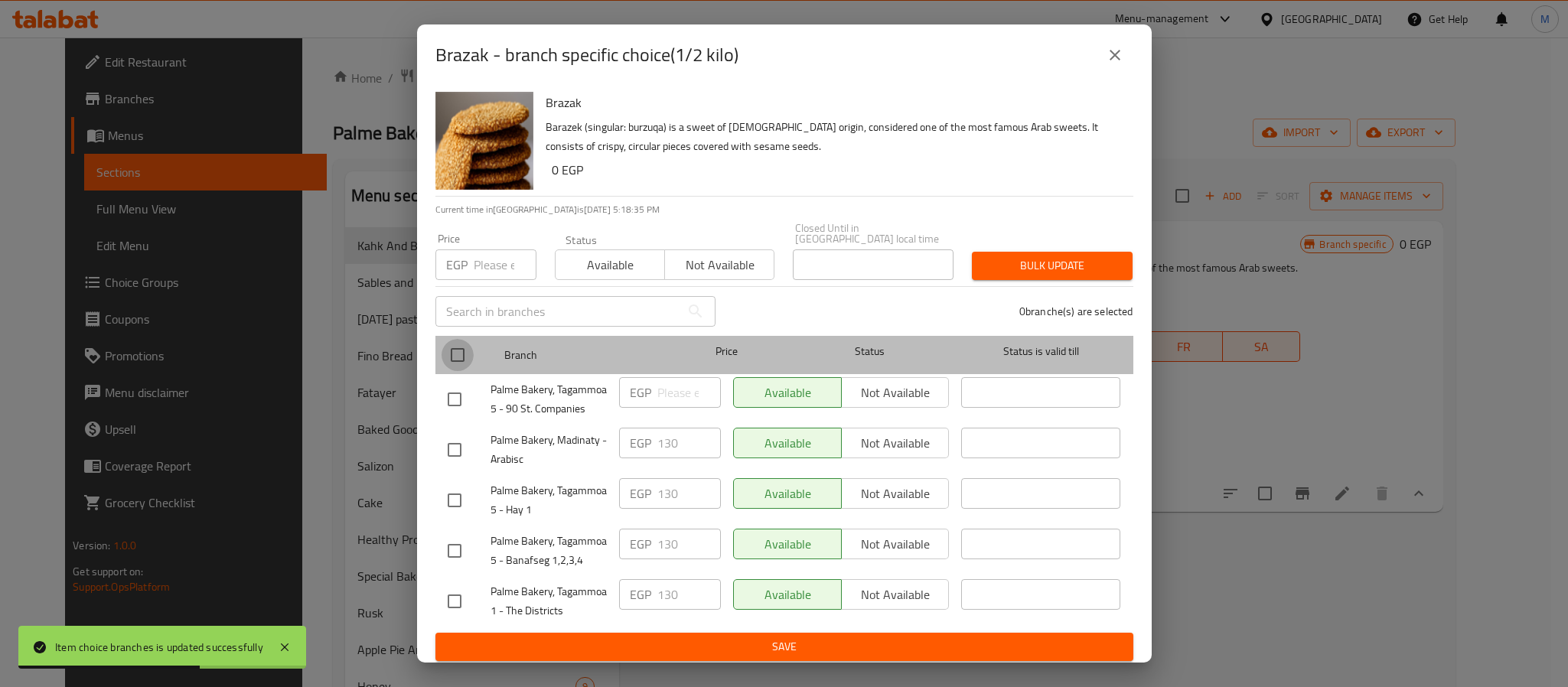
click at [454, 352] on input "checkbox" at bounding box center [457, 355] width 32 height 32
checkbox input "true"
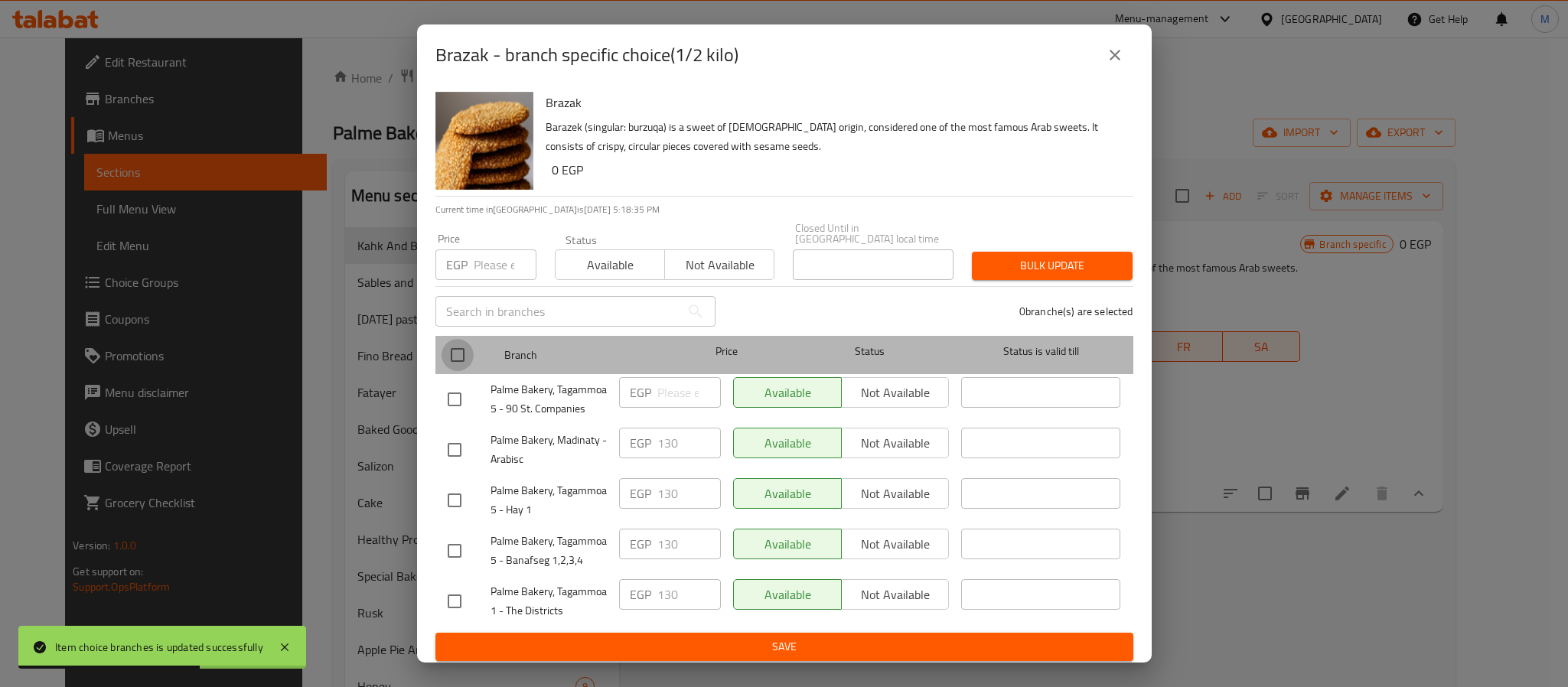
checkbox input "true"
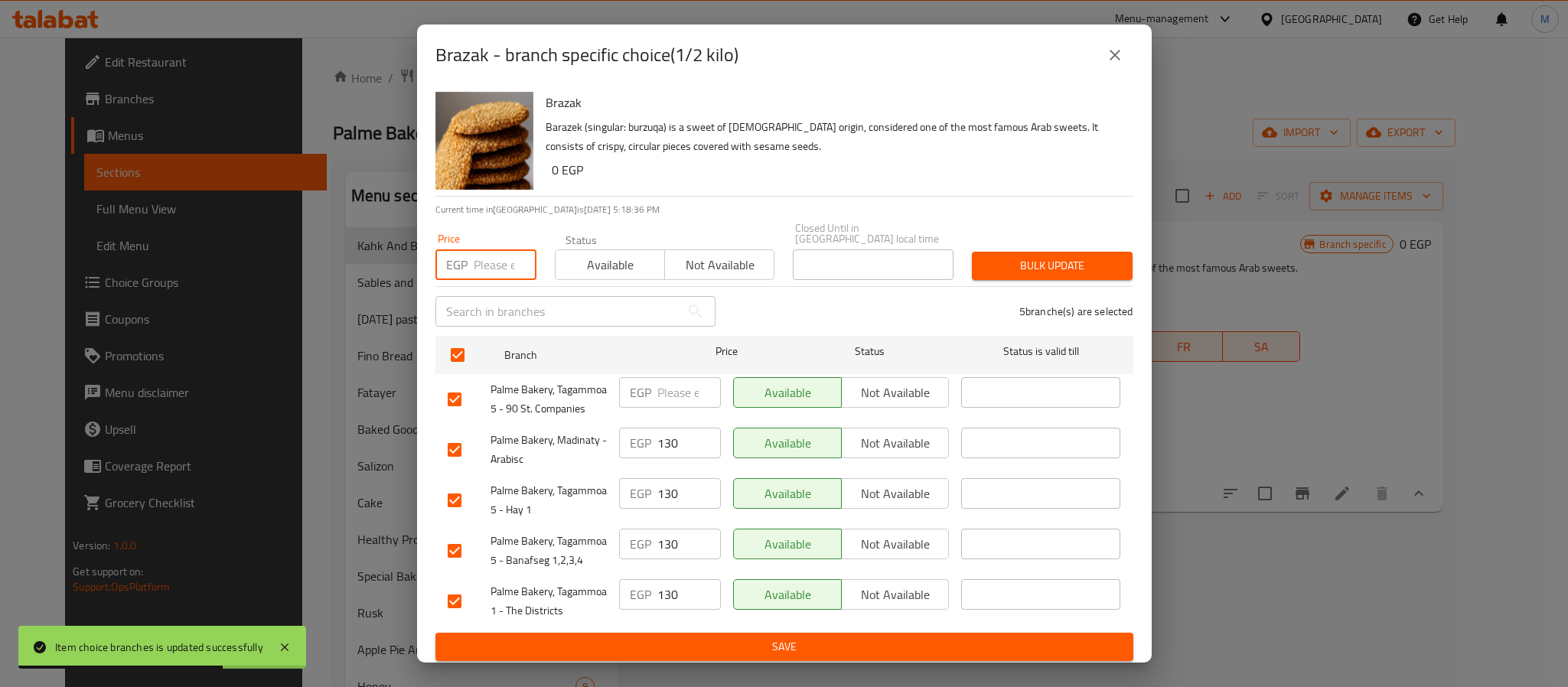
click at [496, 262] on input "number" at bounding box center [505, 265] width 63 height 30
type input "150"
click at [1028, 256] on span "Bulk update" at bounding box center [1051, 265] width 136 height 19
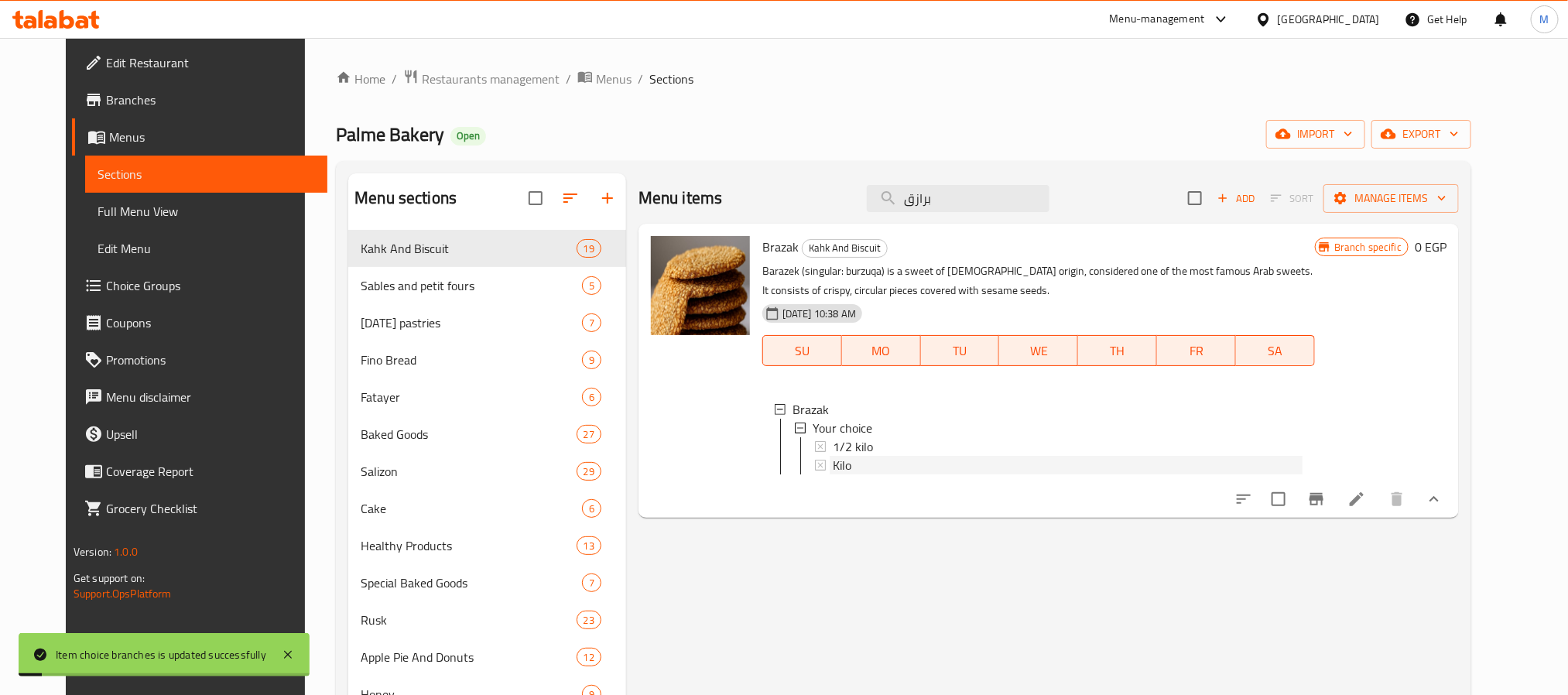
click at [852, 467] on div "Kilo" at bounding box center [1067, 465] width 470 height 19
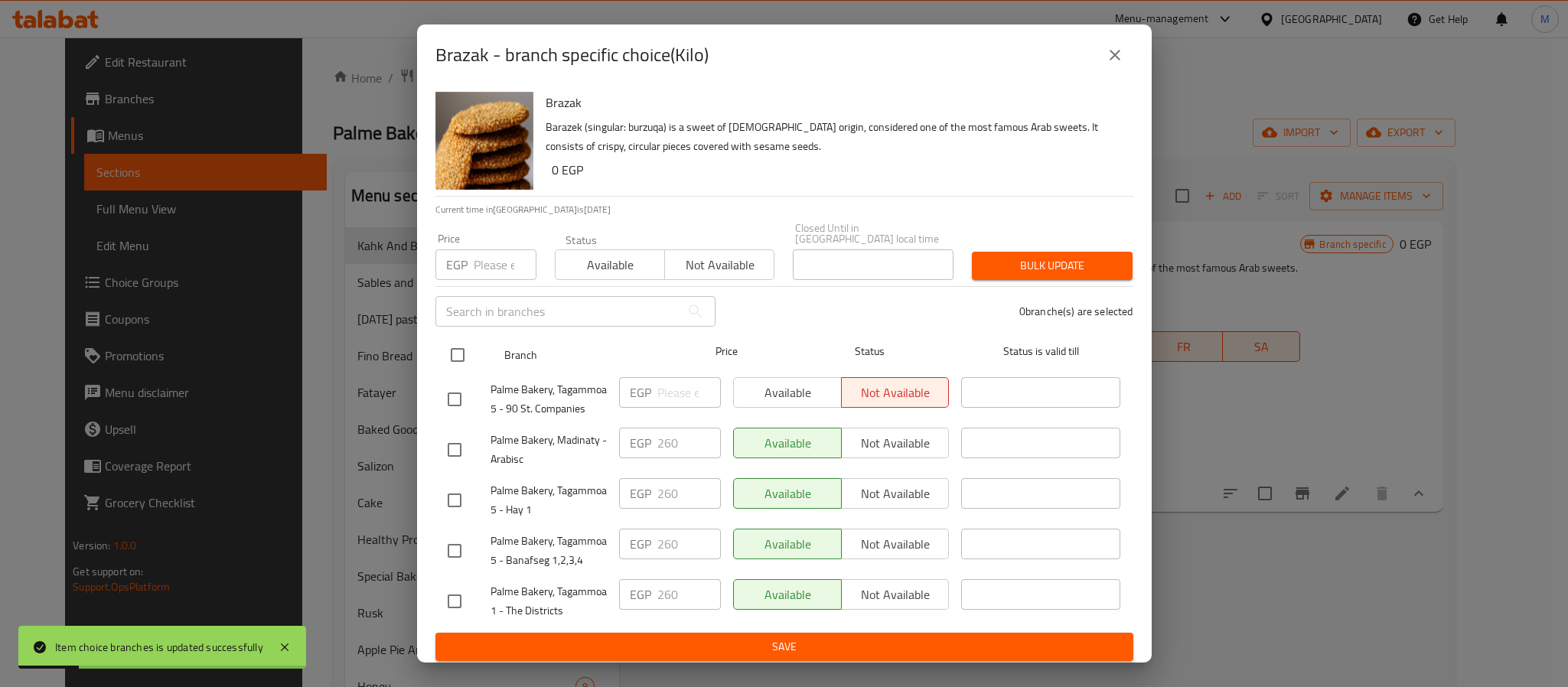
click at [457, 352] on input "checkbox" at bounding box center [457, 355] width 32 height 32
checkbox input "true"
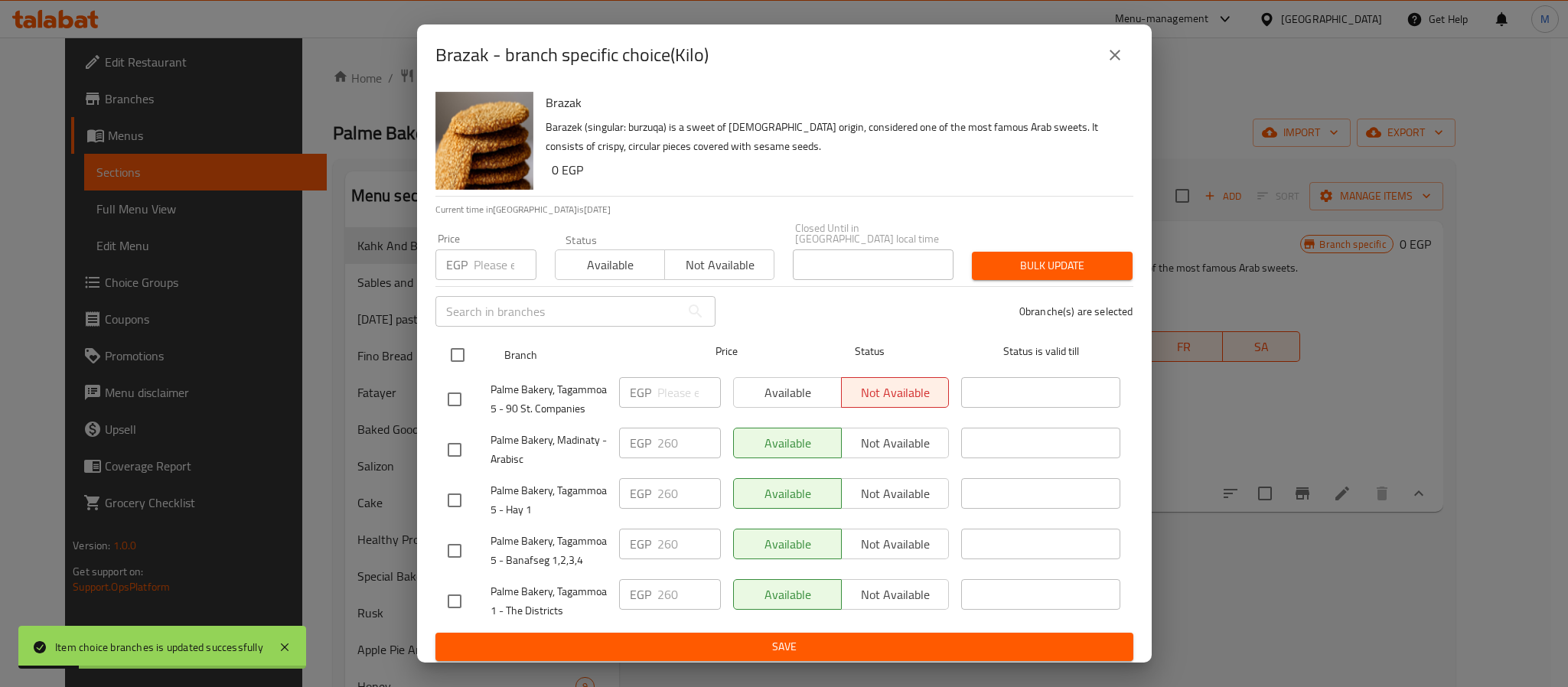
checkbox input "true"
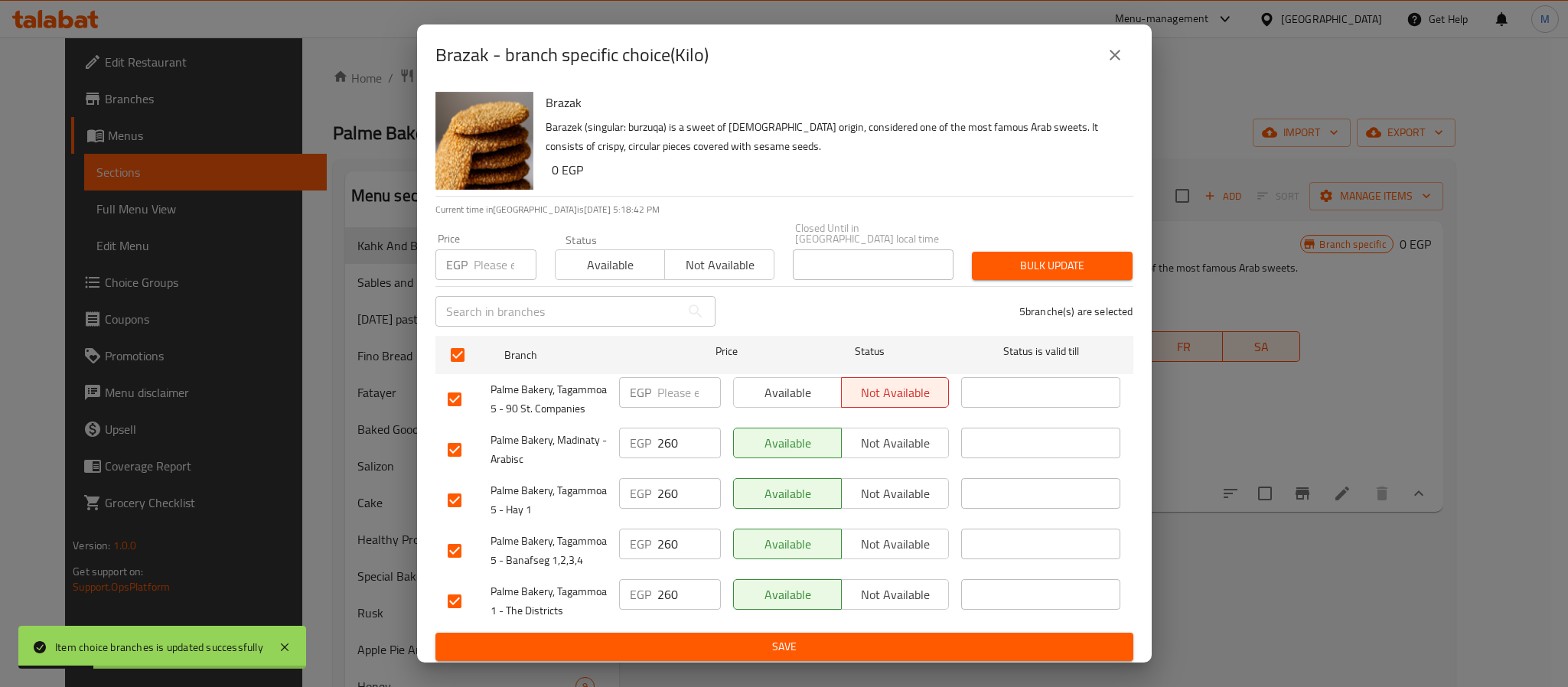
click at [493, 254] on input "number" at bounding box center [505, 265] width 63 height 30
type input "300"
click at [1065, 256] on span "Bulk update" at bounding box center [1051, 265] width 136 height 19
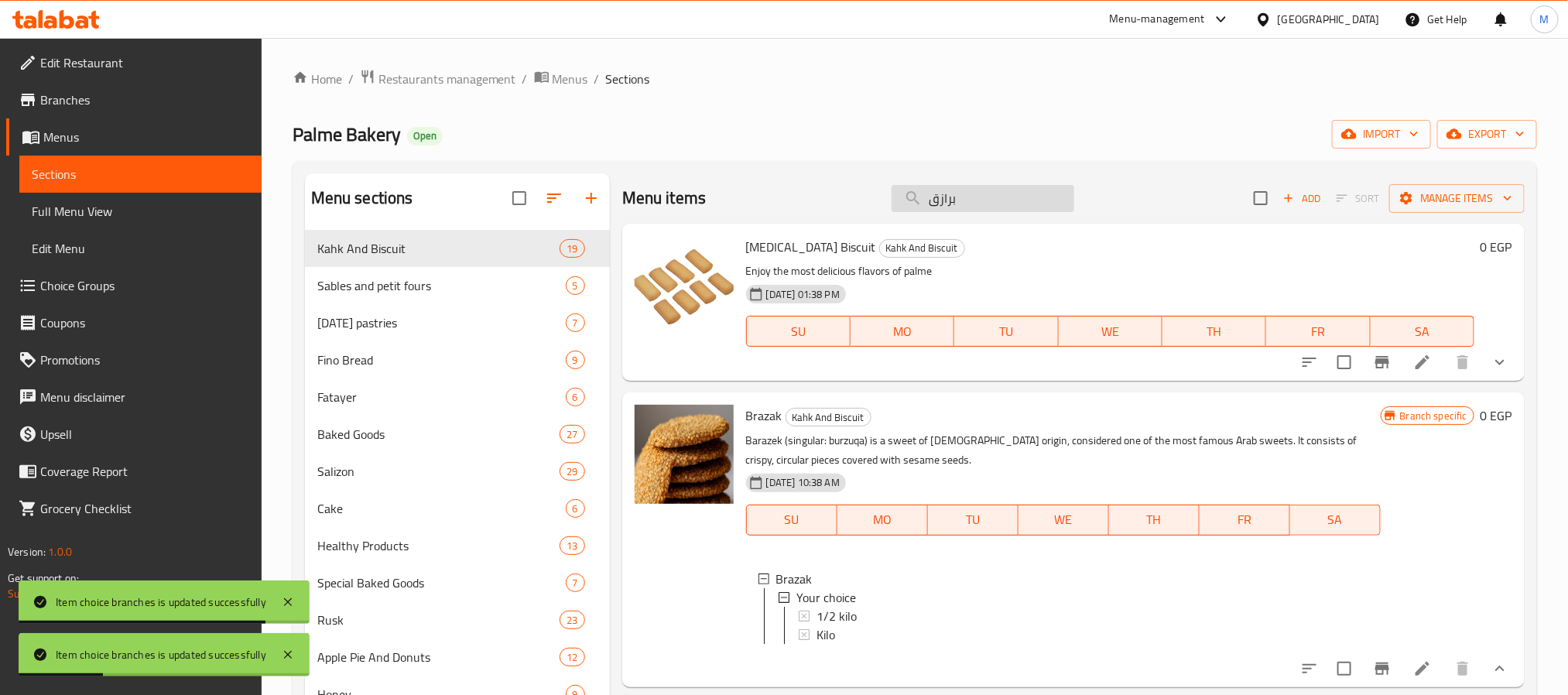
click at [1011, 200] on input "برازق" at bounding box center [983, 198] width 183 height 27
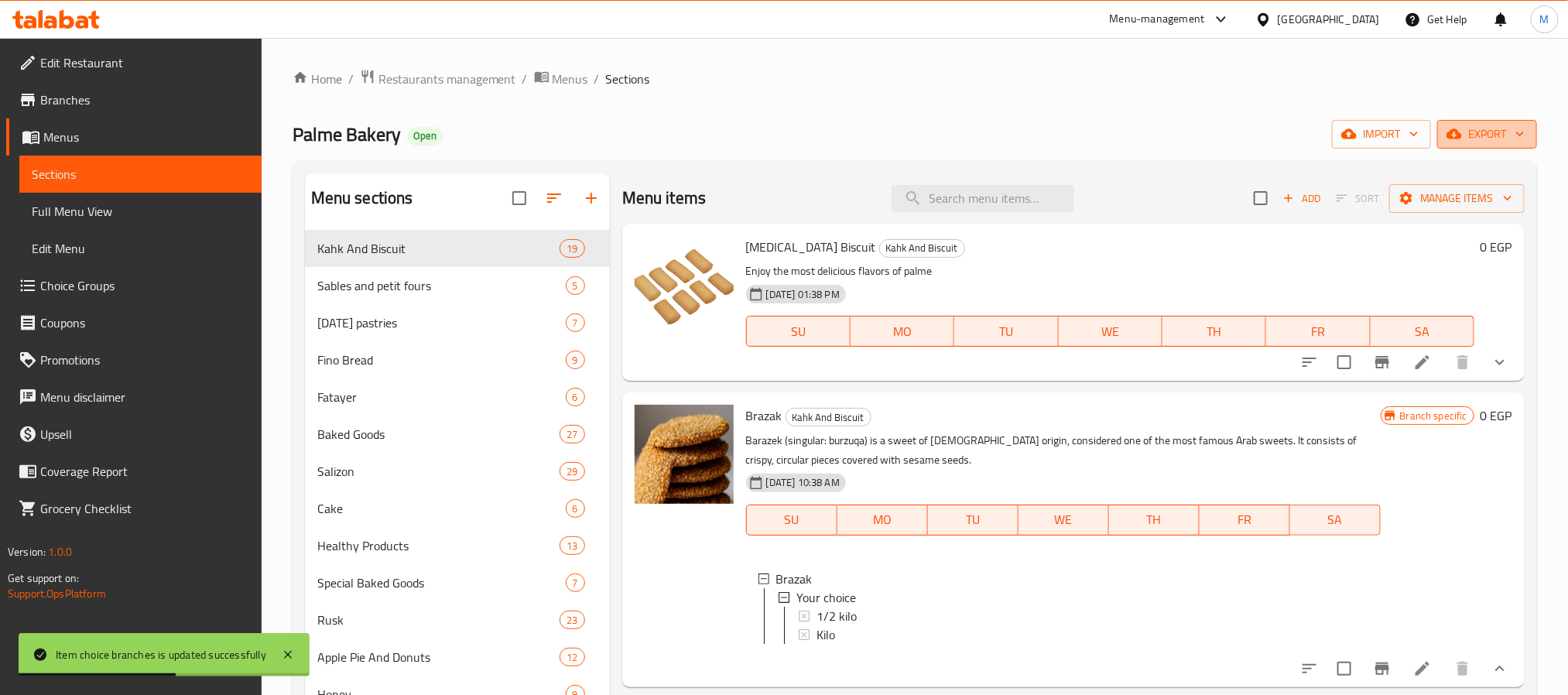
click at [1493, 128] on span "export" at bounding box center [1487, 134] width 75 height 20
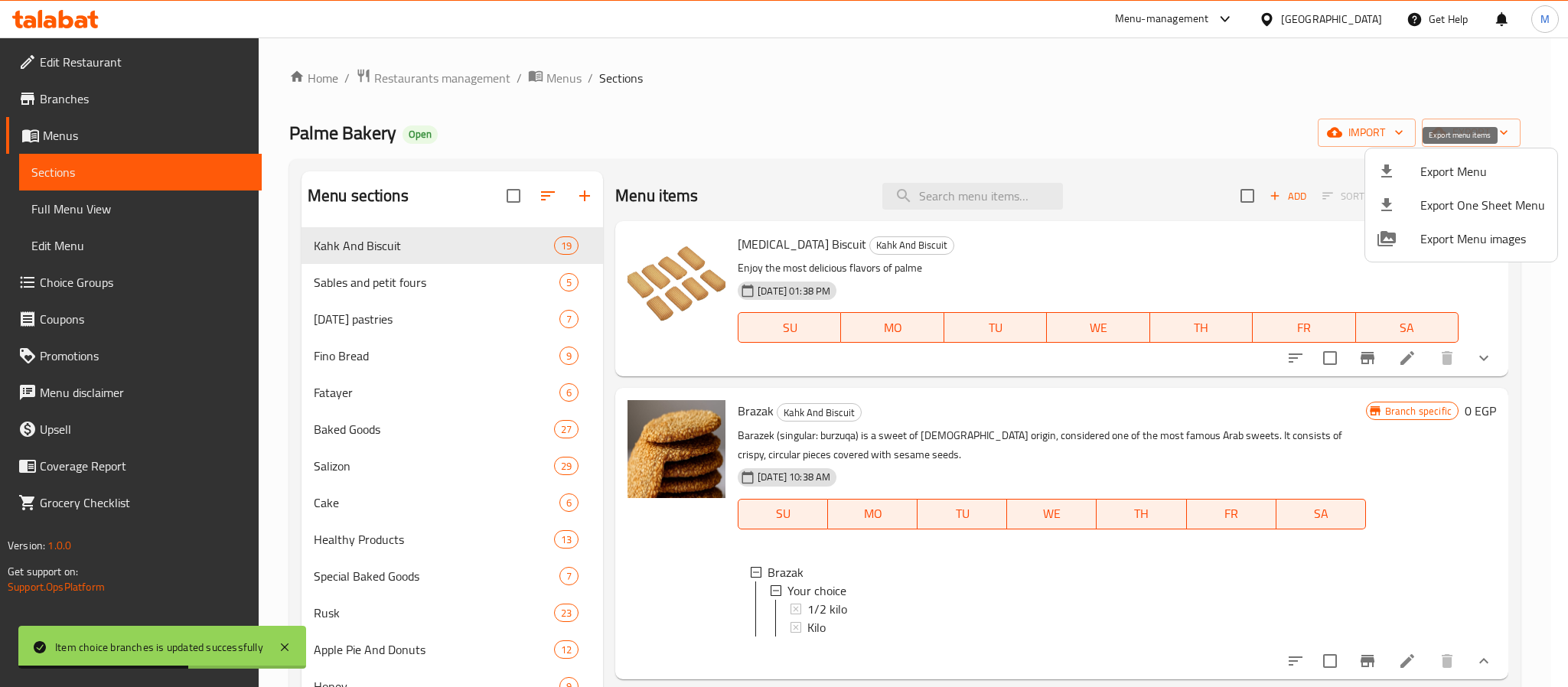
click at [1438, 174] on span "Export Menu" at bounding box center [1482, 171] width 125 height 19
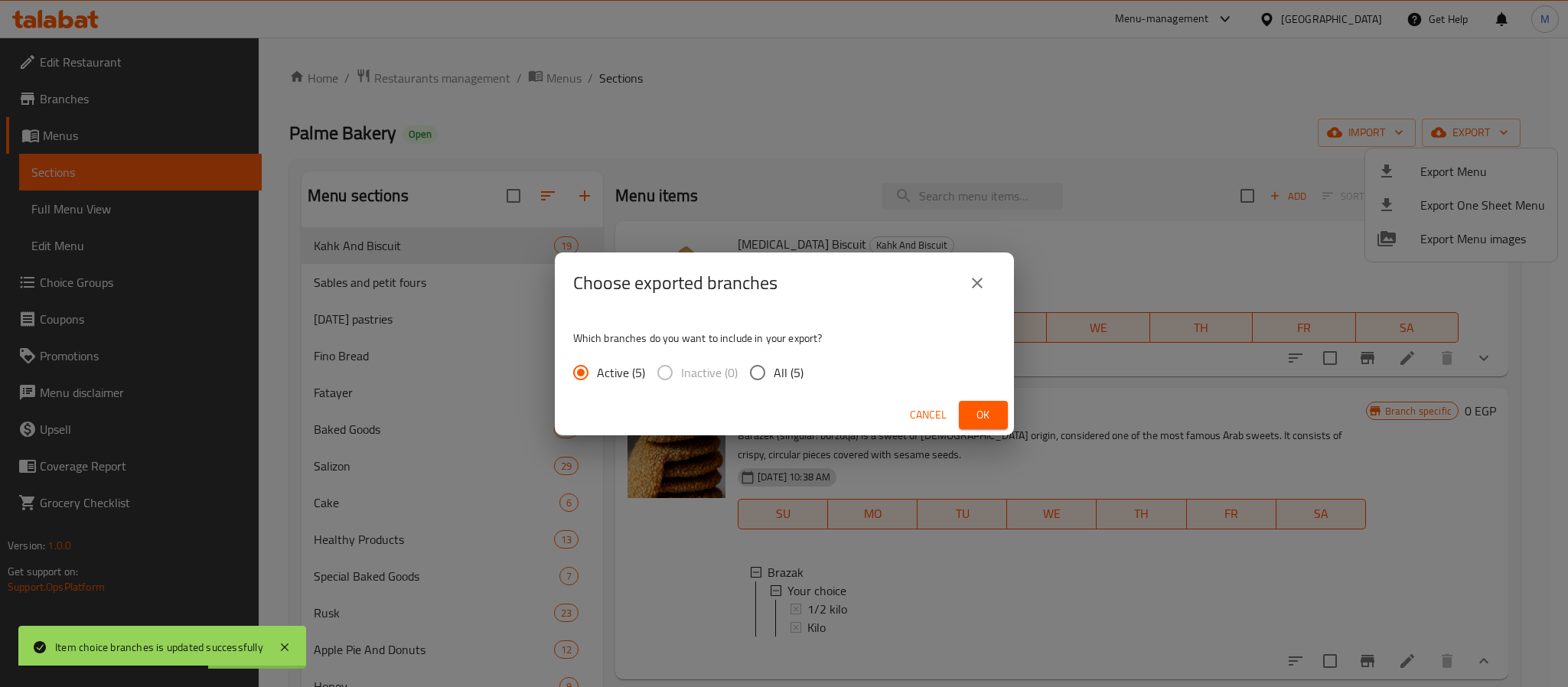
click at [788, 375] on span "All (5)" at bounding box center [788, 373] width 30 height 19
click at [773, 375] on input "All (5)" at bounding box center [757, 372] width 32 height 32
radio input "true"
drag, startPoint x: 974, startPoint y: 416, endPoint x: 680, endPoint y: 191, distance: 370.2
click at [976, 416] on span "Ok" at bounding box center [983, 415] width 24 height 19
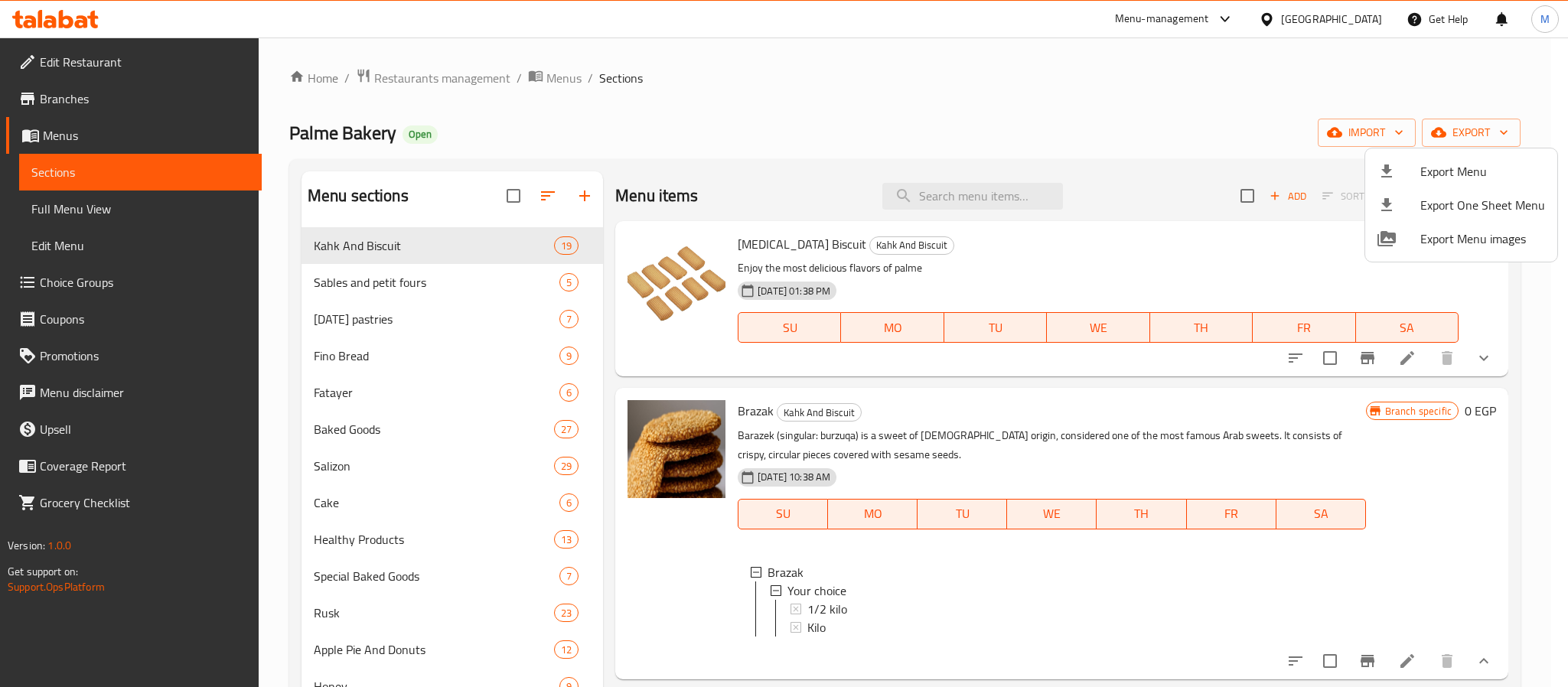
click at [1363, 28] on div at bounding box center [784, 343] width 1568 height 687
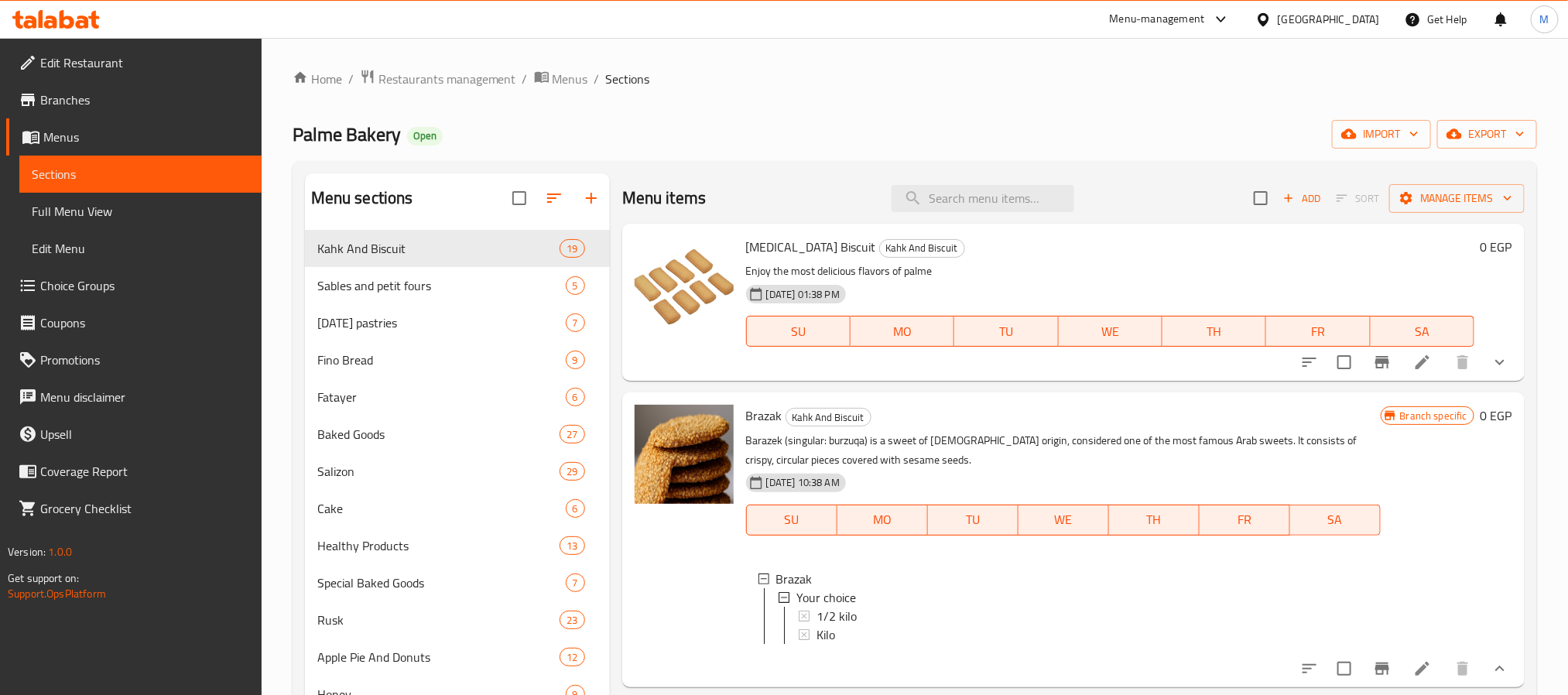
click at [1379, 24] on div "[GEOGRAPHIC_DATA]" at bounding box center [1329, 20] width 102 height 17
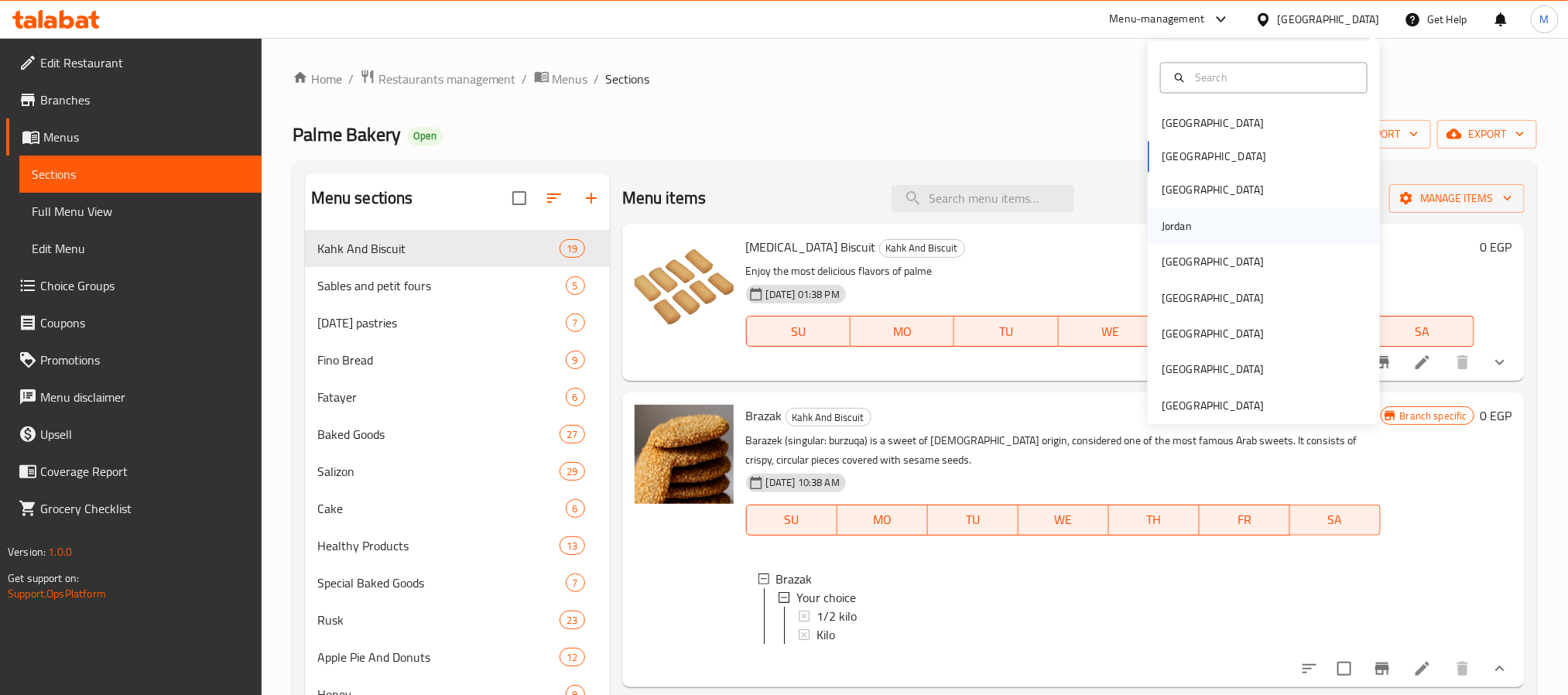
click at [1171, 242] on div "Jordan" at bounding box center [1177, 225] width 55 height 35
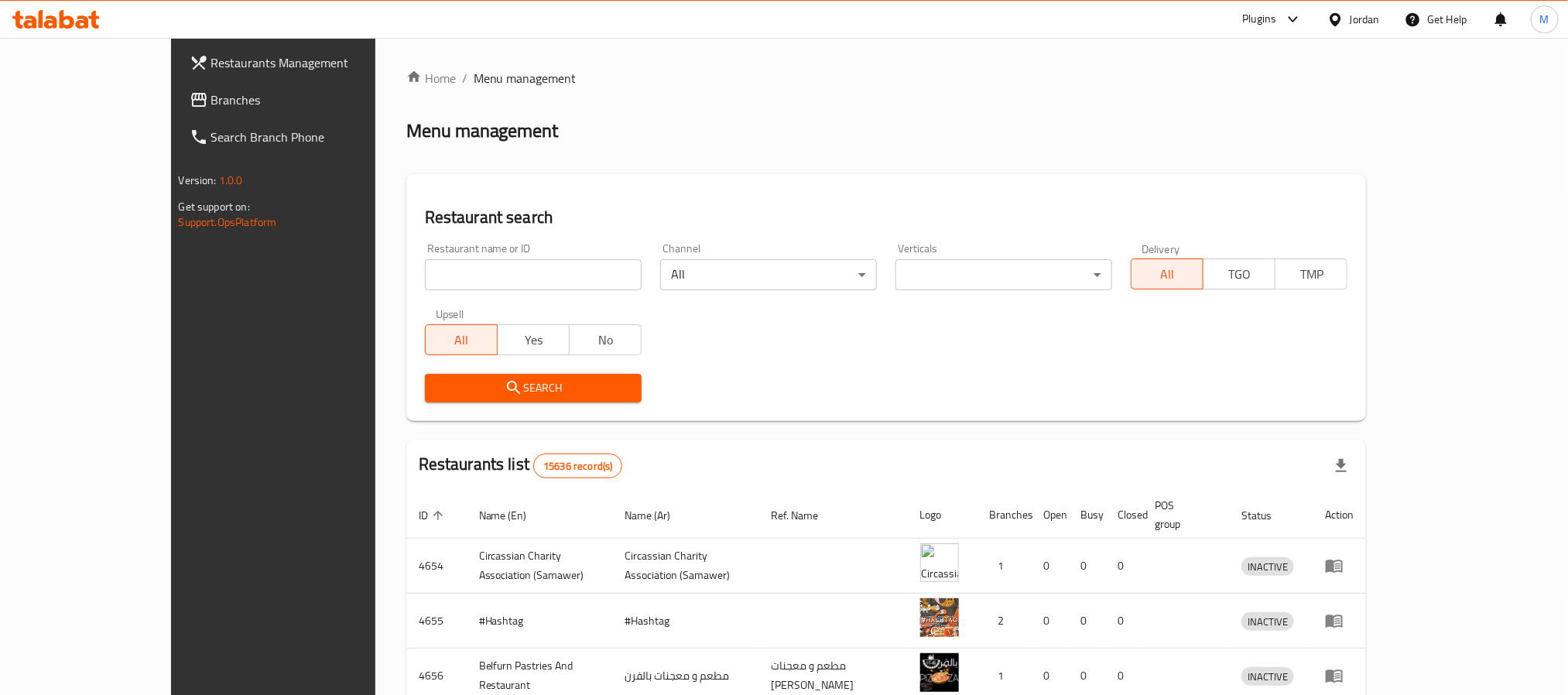
click at [211, 98] on span "Branches" at bounding box center [315, 100] width 209 height 19
